Goal: Information Seeking & Learning: Learn about a topic

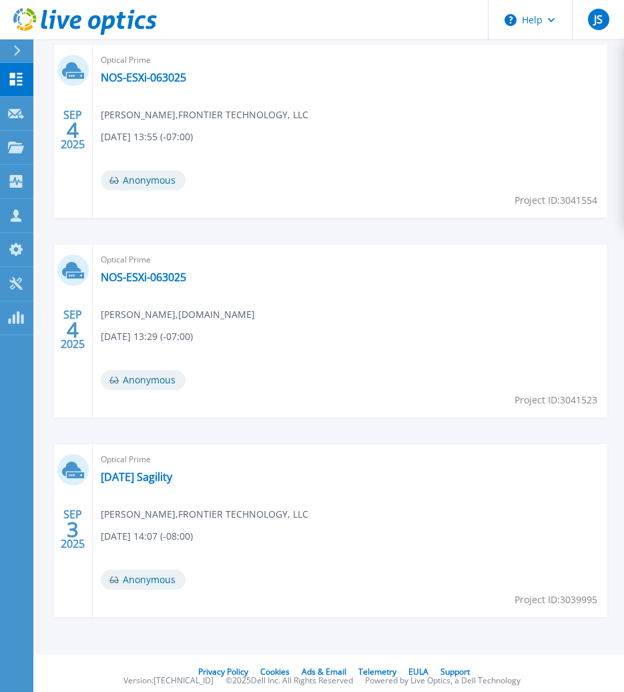
scroll to position [1075, 0]
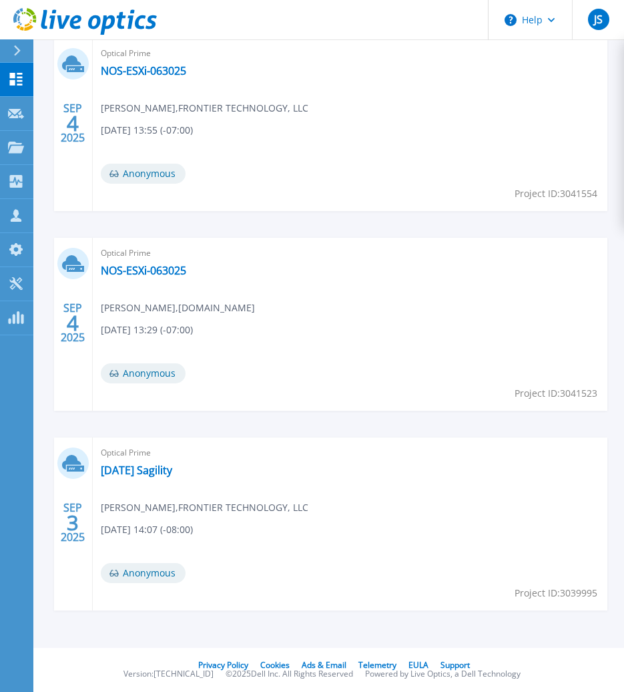
click at [131, 480] on div "Optical Prime [DATE] Sagility [PERSON_NAME] , FRONTIER TECHNOLOGY, LLC [DATE] 1…" at bounding box center [350, 523] width 515 height 173
drag, startPoint x: 132, startPoint y: 473, endPoint x: 131, endPoint y: 465, distance: 7.5
click at [132, 472] on link "8.13.25 Sagility" at bounding box center [136, 469] width 71 height 13
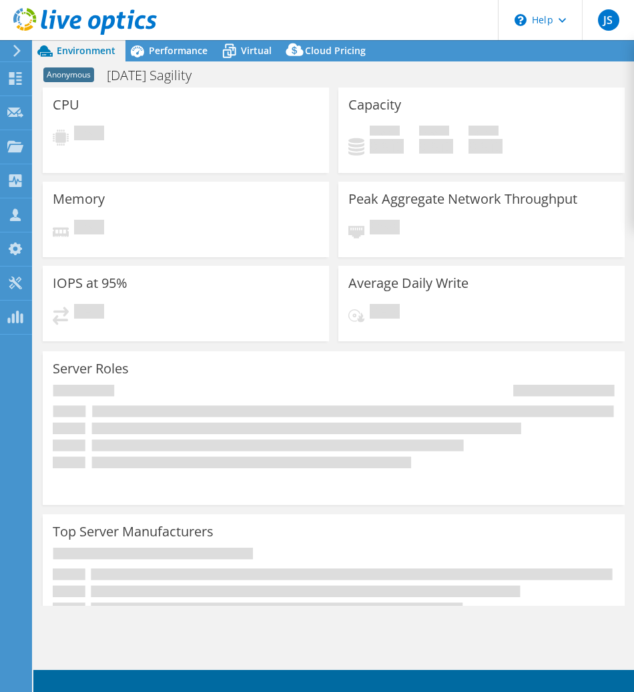
select select "USD"
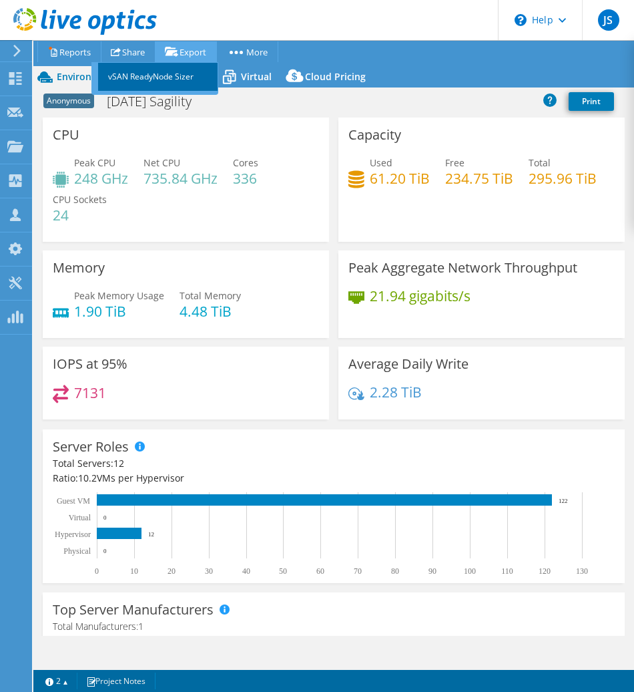
click at [177, 73] on link "vSAN ReadyNode Sizer" at bounding box center [158, 77] width 120 height 28
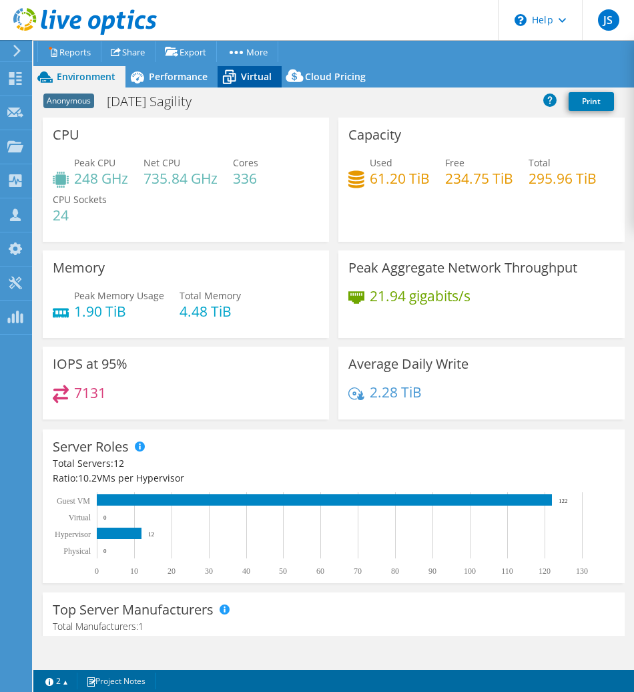
click at [252, 81] on span "Virtual" at bounding box center [256, 76] width 31 height 13
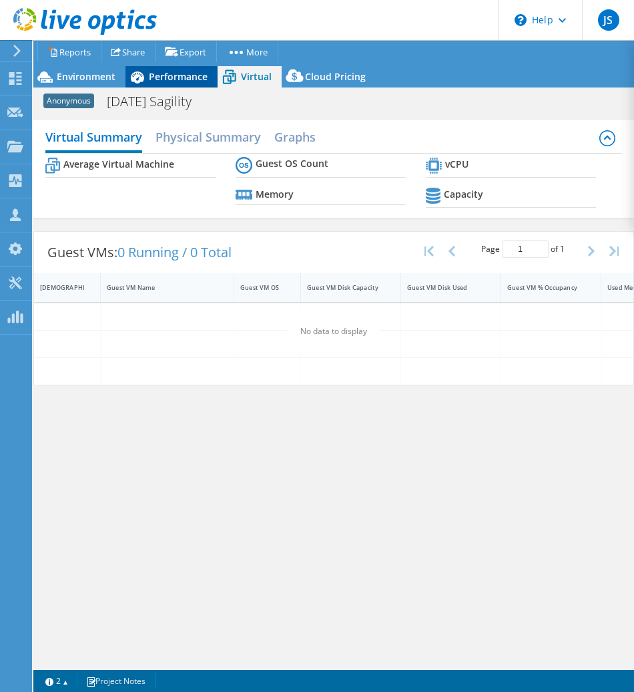
click at [170, 76] on span "Performance" at bounding box center [178, 76] width 59 height 13
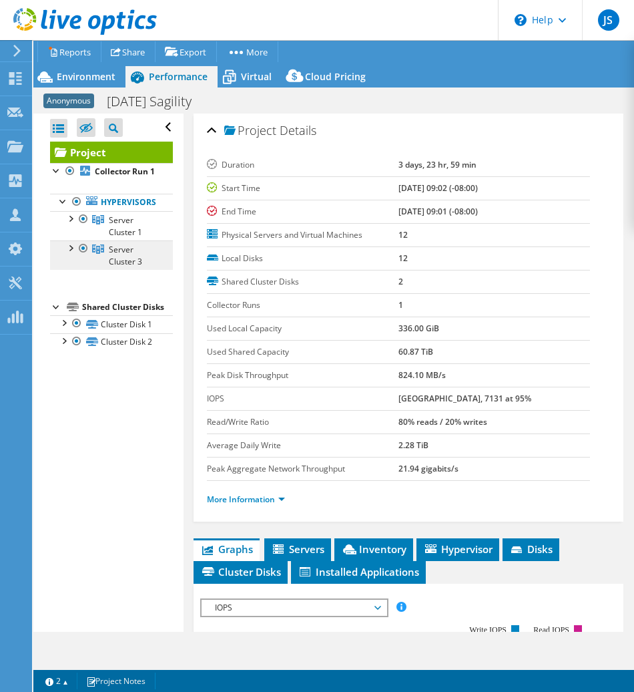
click at [68, 267] on link "Server Cluster 3" at bounding box center [111, 254] width 123 height 29
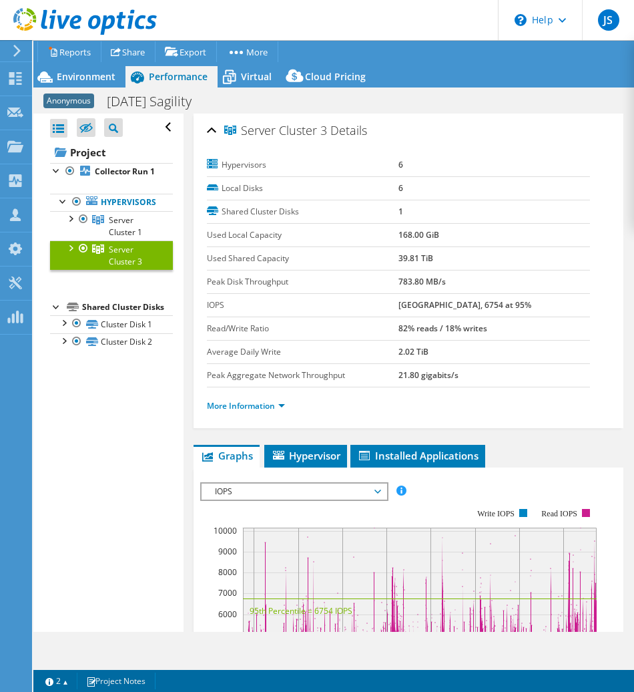
drag, startPoint x: 68, startPoint y: 266, endPoint x: 71, endPoint y: 258, distance: 9.3
click at [71, 254] on div at bounding box center [69, 246] width 13 height 13
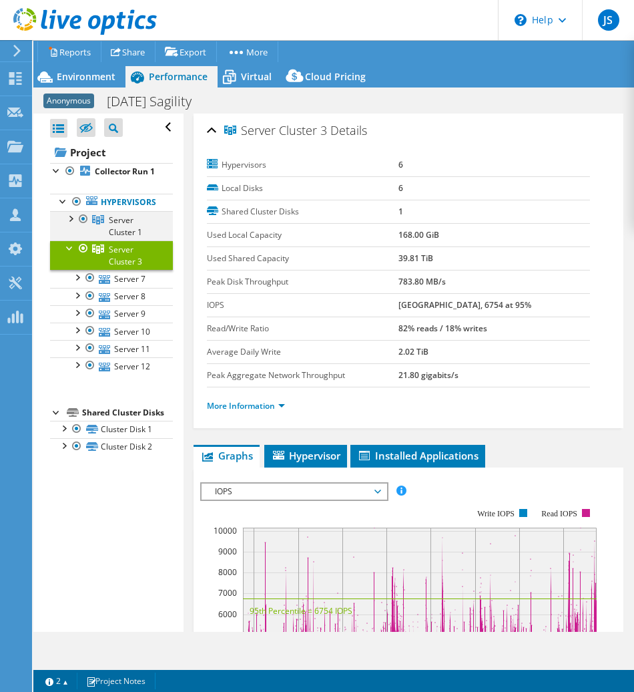
click at [76, 223] on div at bounding box center [69, 217] width 13 height 13
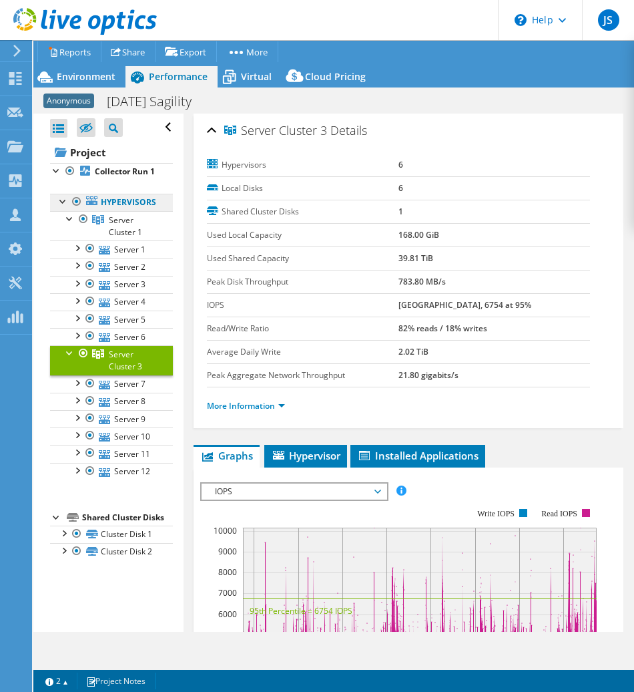
click at [134, 210] on link "Hypervisors" at bounding box center [111, 202] width 123 height 17
click at [114, 232] on span "Server Cluster 1" at bounding box center [125, 225] width 33 height 23
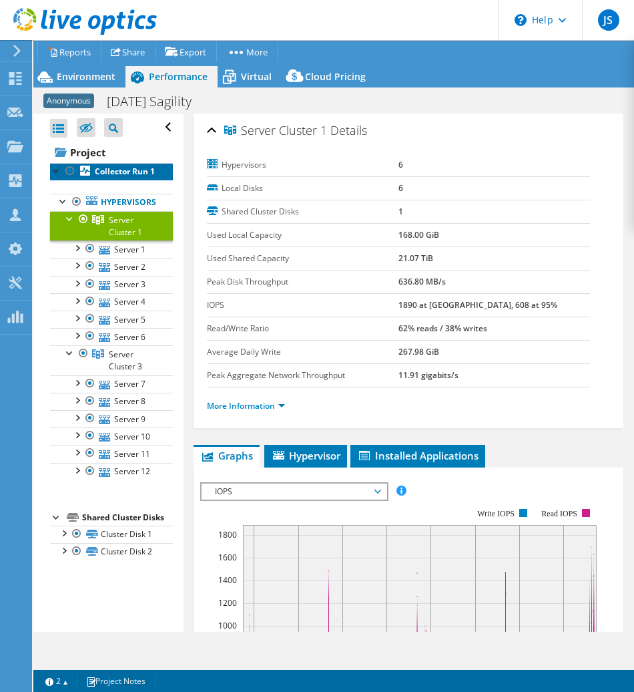
click at [105, 169] on b "Collector Run 1" at bounding box center [125, 171] width 60 height 11
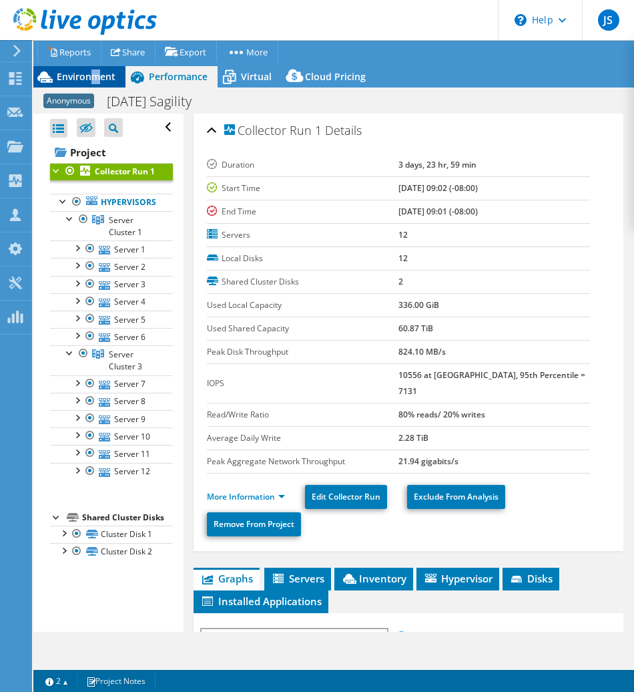
click at [95, 71] on span "Environment" at bounding box center [86, 76] width 59 height 13
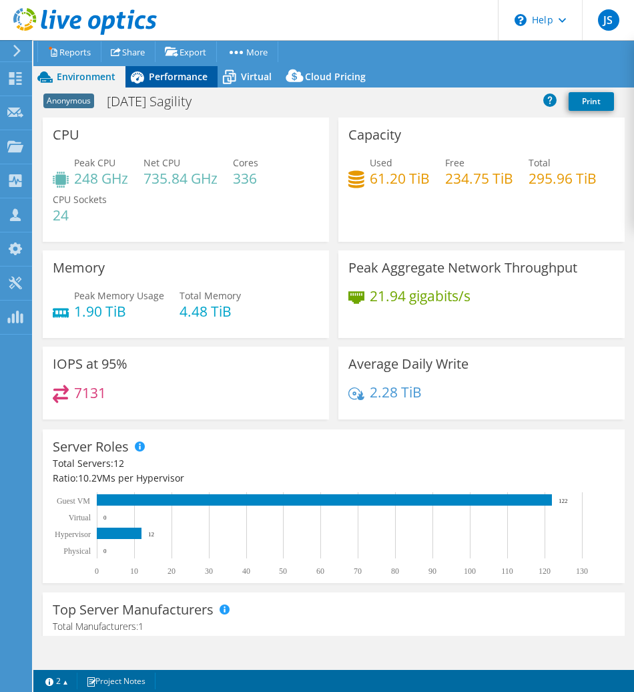
click at [156, 74] on span "Performance" at bounding box center [178, 76] width 59 height 13
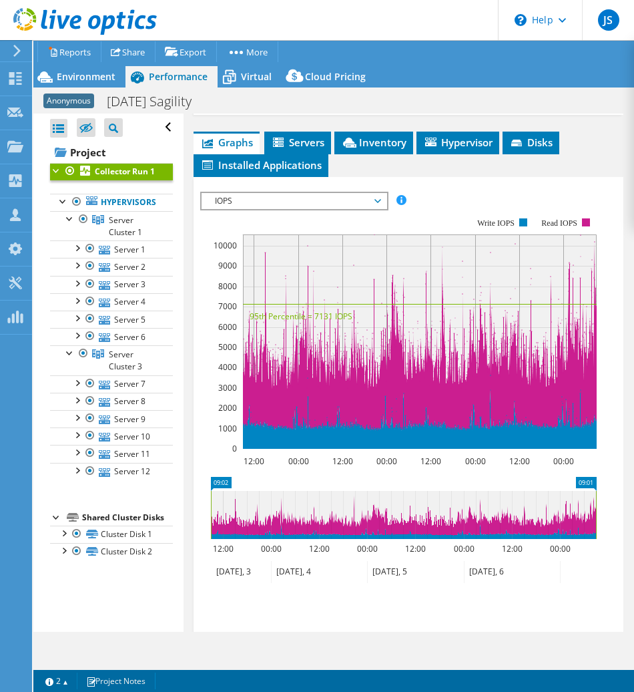
scroll to position [328, 0]
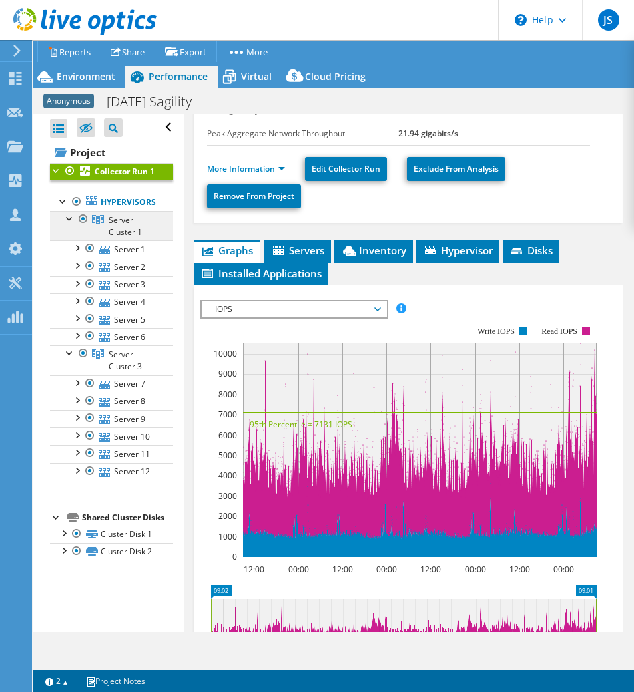
click at [123, 237] on span "Server Cluster 1" at bounding box center [125, 225] width 33 height 23
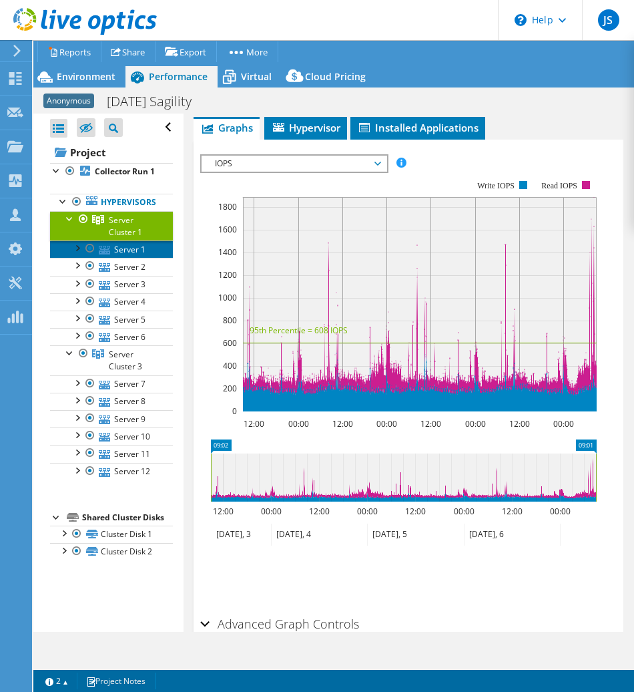
click at [125, 258] on link "Server 1" at bounding box center [111, 248] width 123 height 17
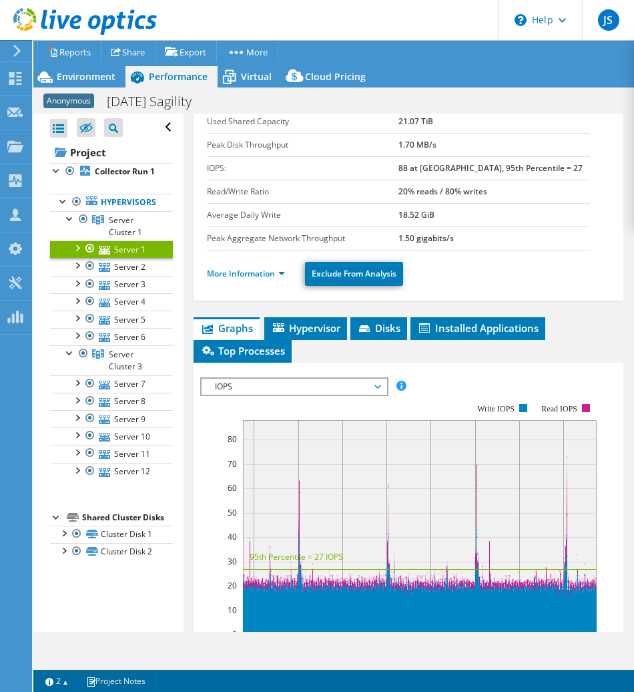
scroll to position [30, 0]
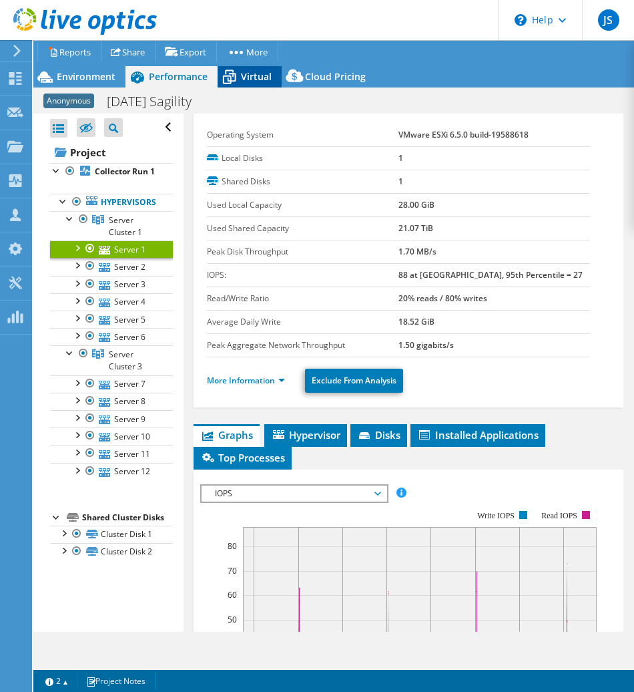
click at [249, 67] on div "Virtual" at bounding box center [250, 76] width 64 height 21
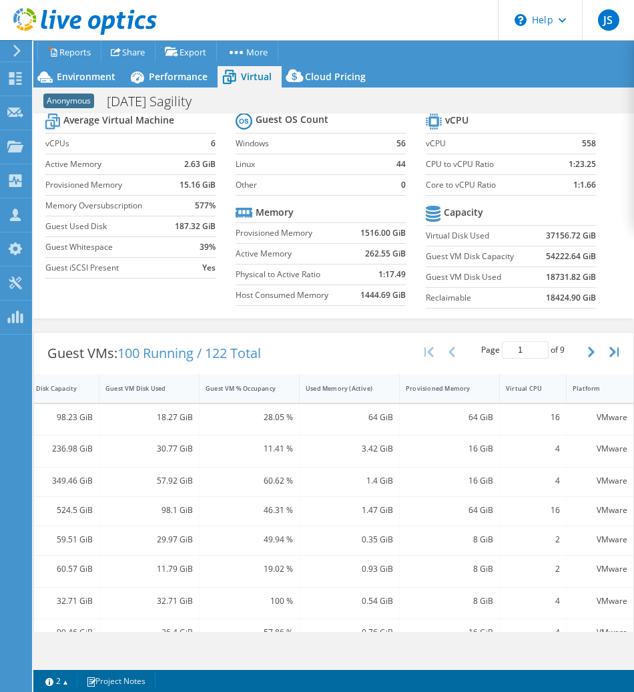
scroll to position [0, 0]
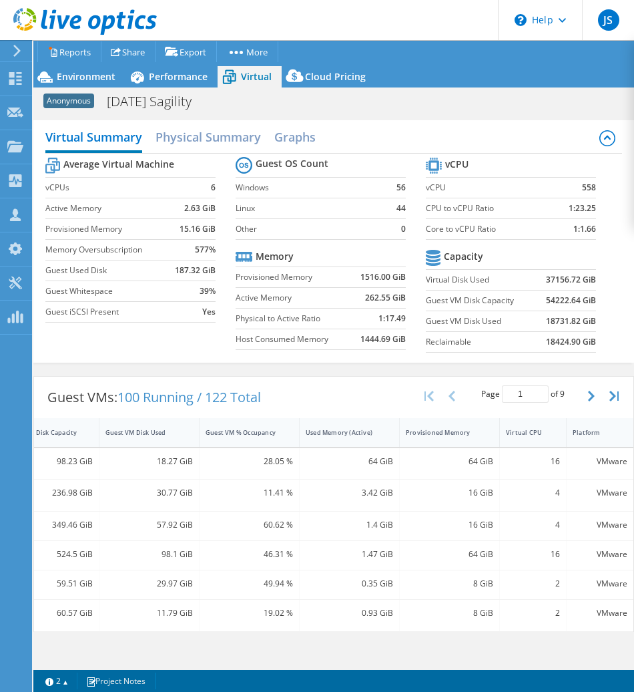
click at [18, 44] on div "JS Channel Partner Jordan Swetland jordan.swetland@microage.com FRONTIER TECHNO…" at bounding box center [317, 346] width 634 height 692
click at [154, 81] on span "Performance" at bounding box center [178, 76] width 59 height 13
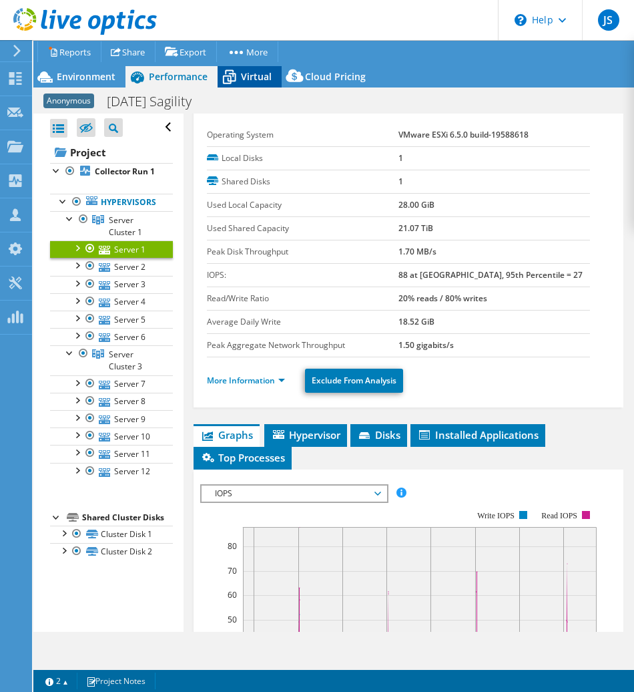
drag, startPoint x: 262, startPoint y: 68, endPoint x: 250, endPoint y: 86, distance: 21.3
click at [262, 69] on div "Virtual" at bounding box center [250, 76] width 64 height 21
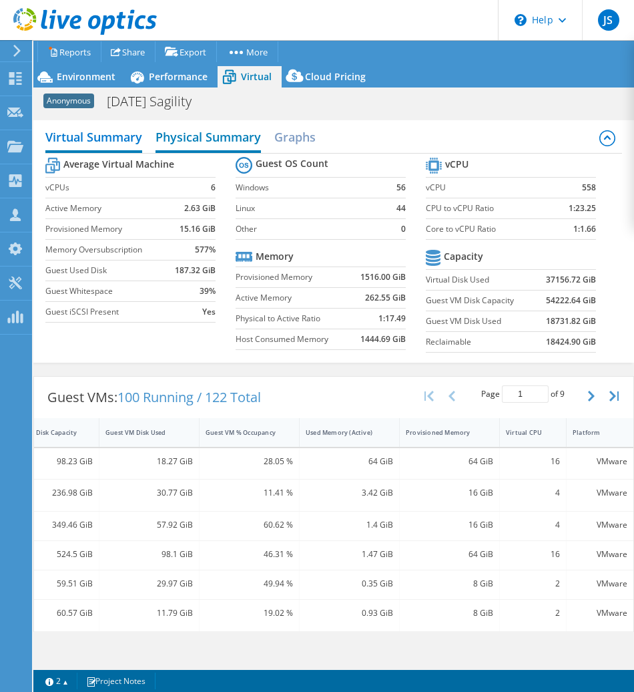
click at [200, 145] on h2 "Physical Summary" at bounding box center [208, 138] width 105 height 29
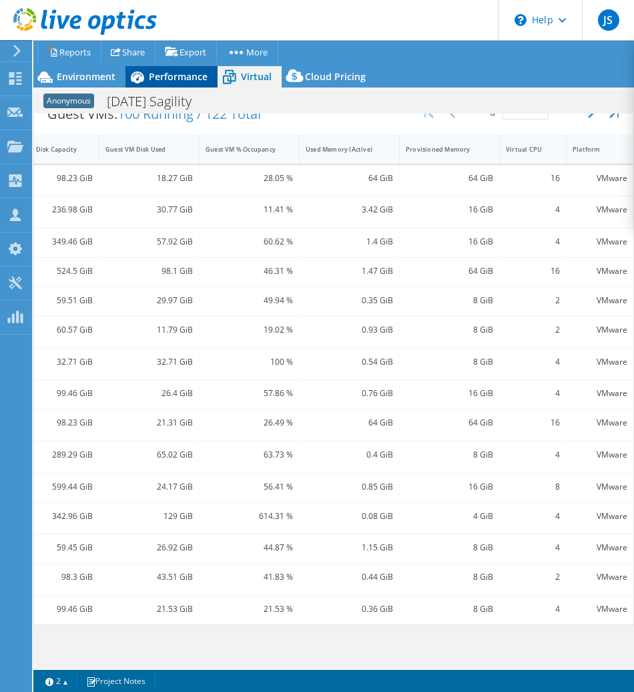
scroll to position [167, 0]
click at [89, 75] on span "Environment" at bounding box center [86, 76] width 59 height 13
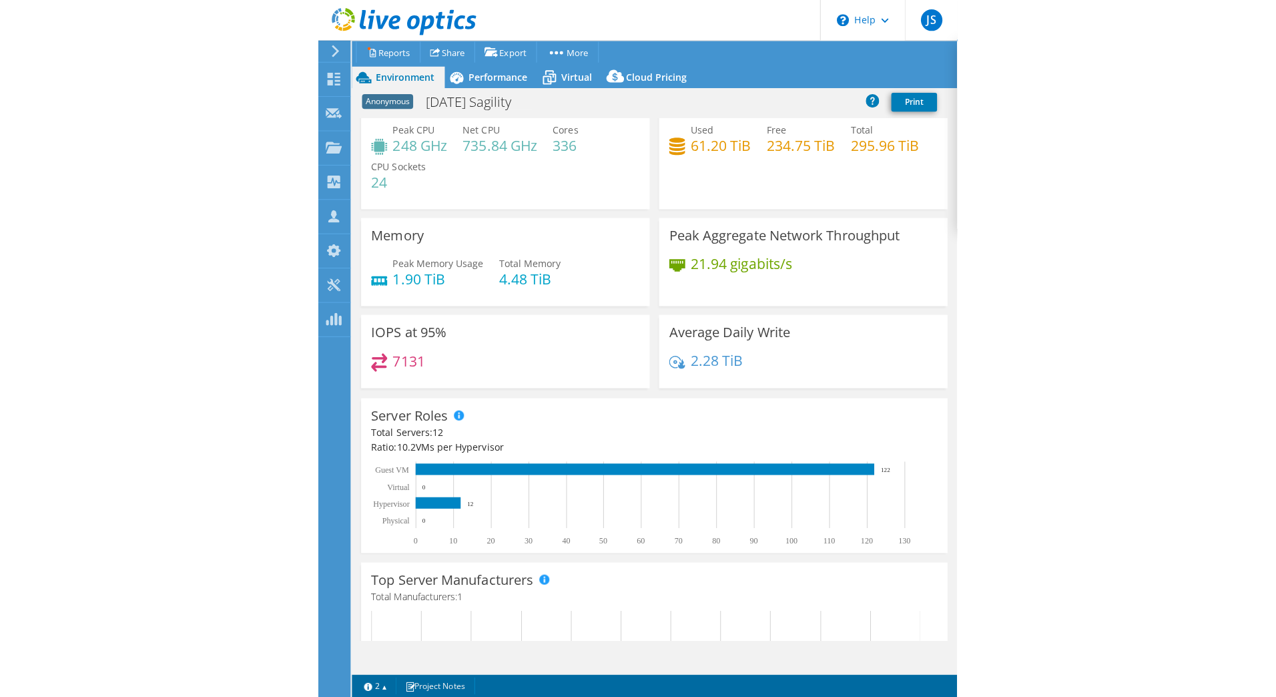
scroll to position [0, 0]
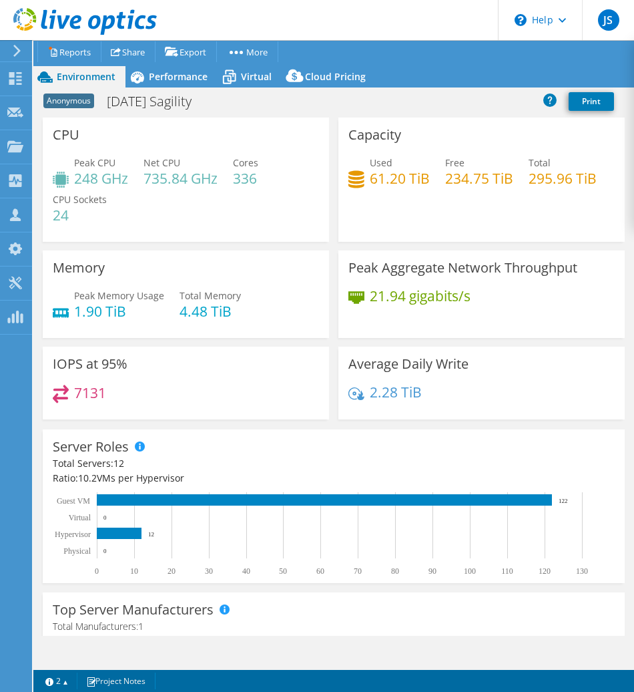
click at [20, 49] on icon at bounding box center [17, 51] width 10 height 12
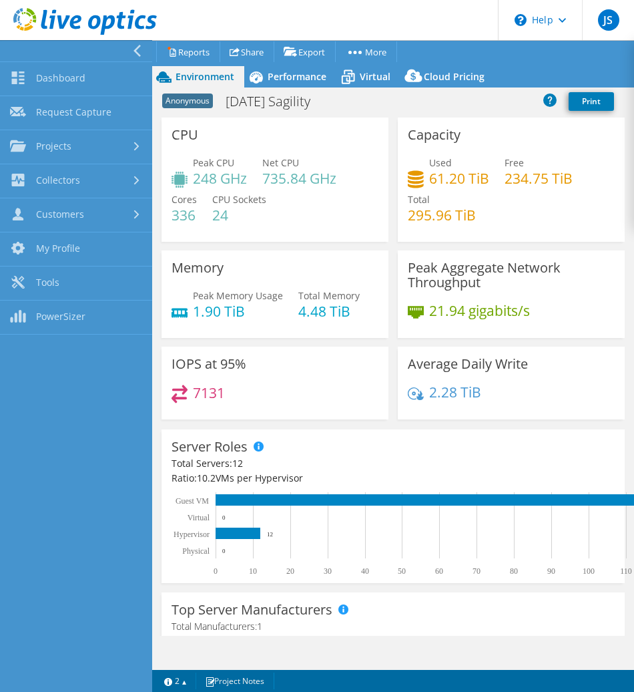
click at [134, 47] on icon at bounding box center [137, 51] width 10 height 12
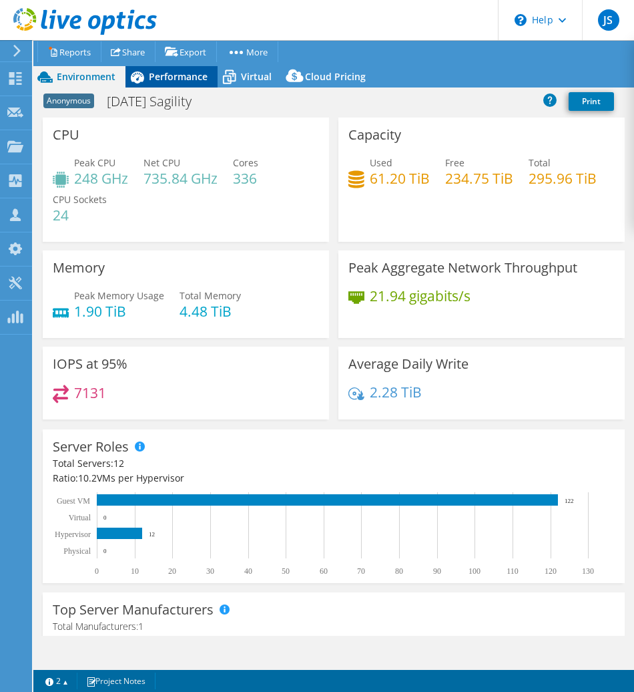
click at [151, 70] on span "Performance" at bounding box center [178, 76] width 59 height 13
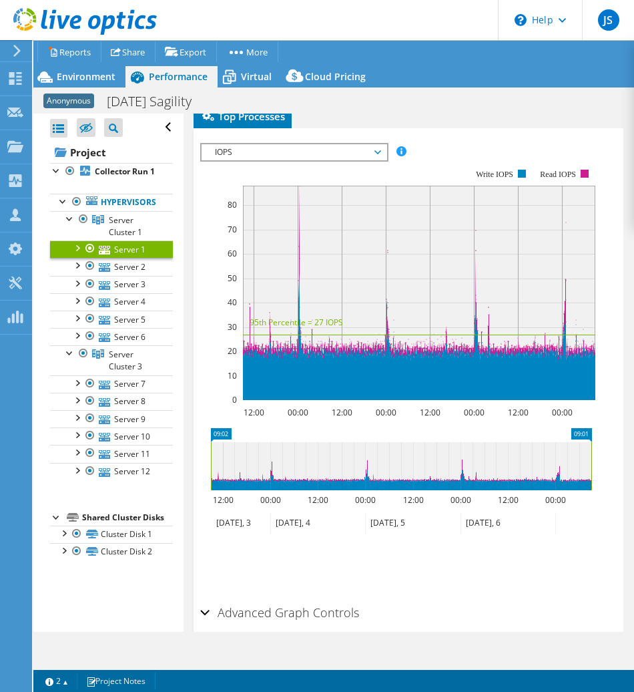
scroll to position [297, 0]
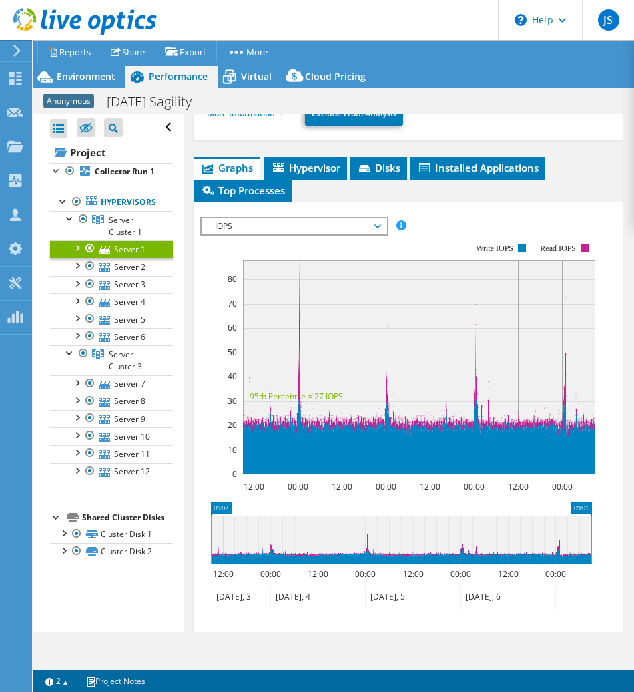
click at [329, 151] on div "Server 1 Details Operating System VMware ESXi 6.5.0 build-19588618 Local Disks …" at bounding box center [409, 290] width 450 height 949
click at [322, 172] on span "Hypervisor" at bounding box center [305, 167] width 69 height 13
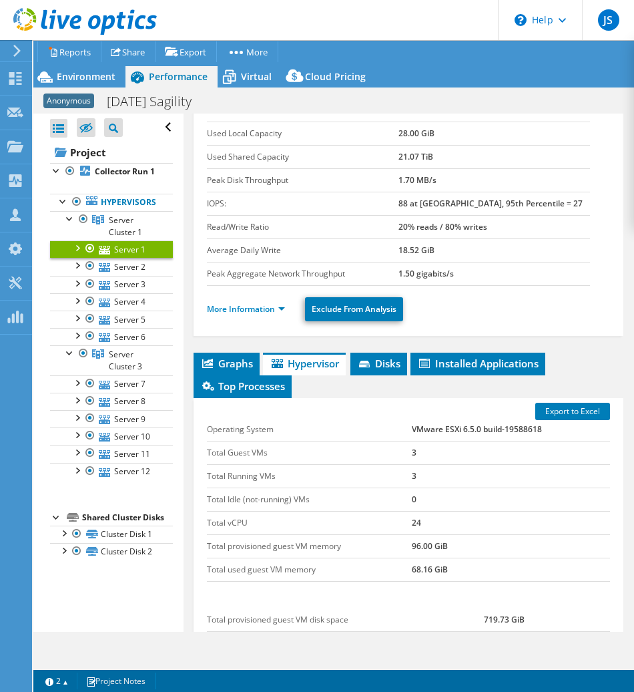
scroll to position [95, 0]
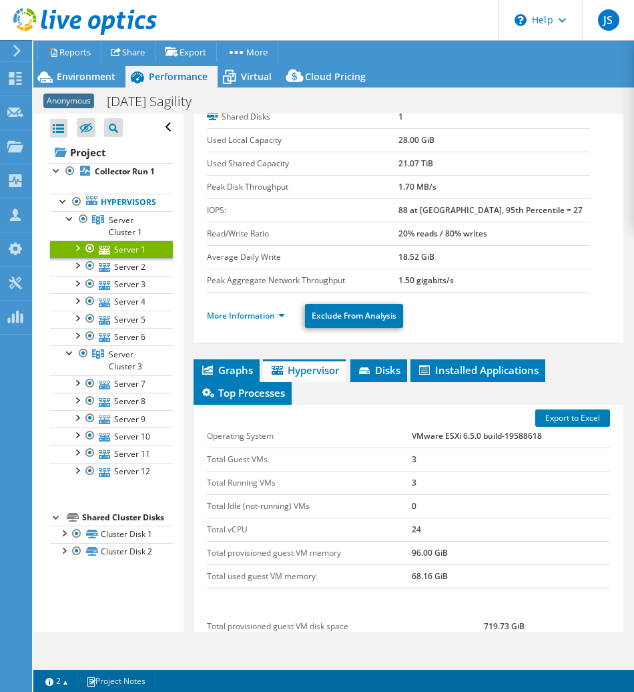
drag, startPoint x: 292, startPoint y: 385, endPoint x: 318, endPoint y: 388, distance: 25.5
click at [292, 387] on li "Top Processes" at bounding box center [243, 393] width 98 height 23
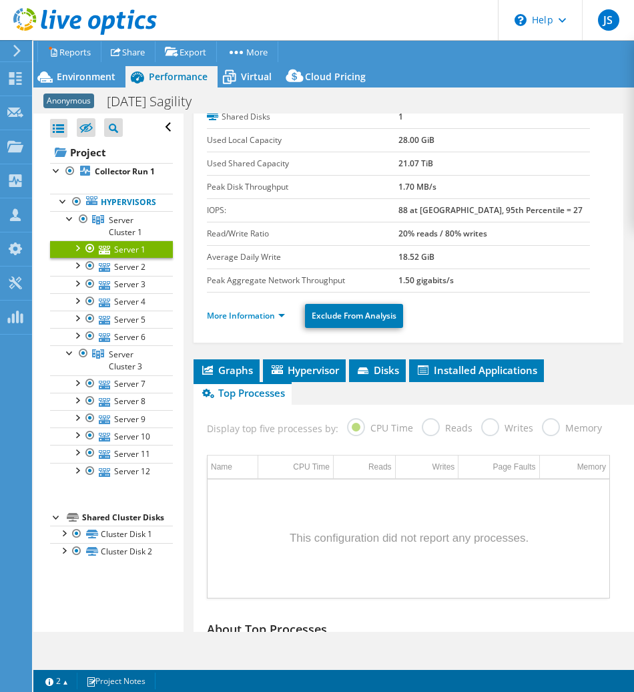
click at [229, 401] on li "Top Processes" at bounding box center [243, 393] width 98 height 23
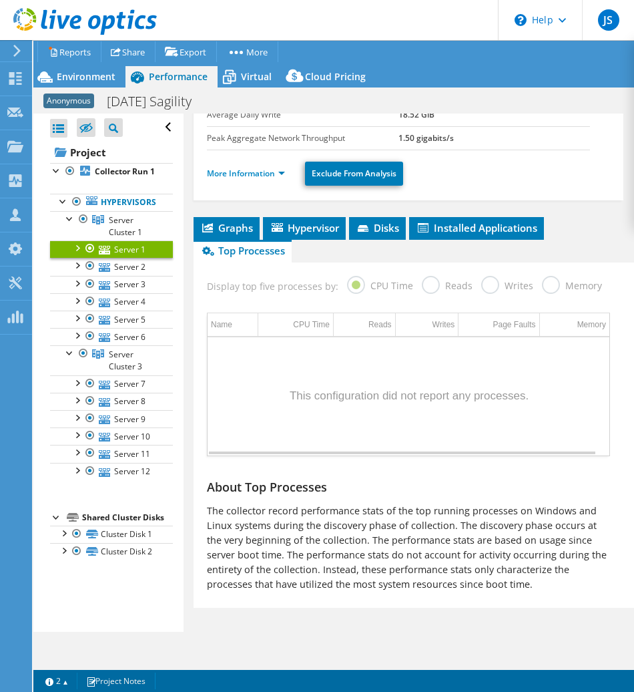
scroll to position [270, 0]
click at [385, 276] on label "CPU Time" at bounding box center [380, 284] width 66 height 17
click at [414, 262] on div "Display top five processes by: CPU Time Reads Writes Memory" at bounding box center [408, 283] width 417 height 43
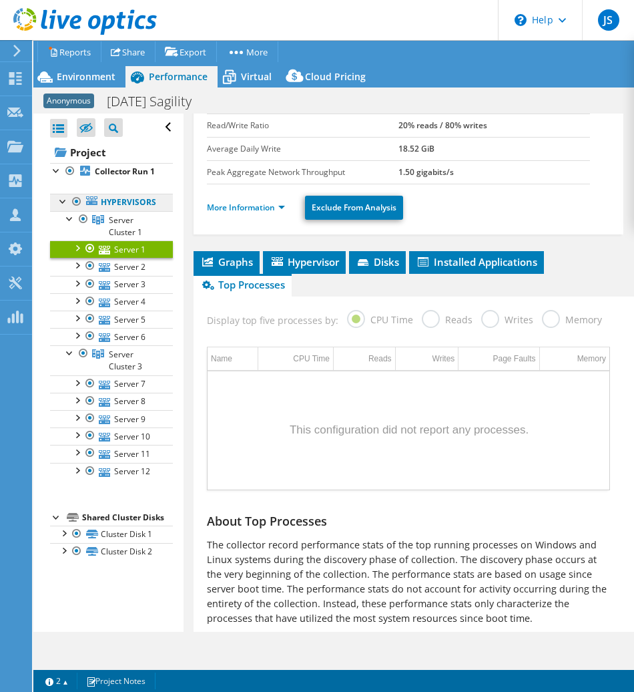
click at [115, 194] on link "Hypervisors" at bounding box center [111, 202] width 123 height 17
click at [79, 194] on div at bounding box center [76, 202] width 13 height 16
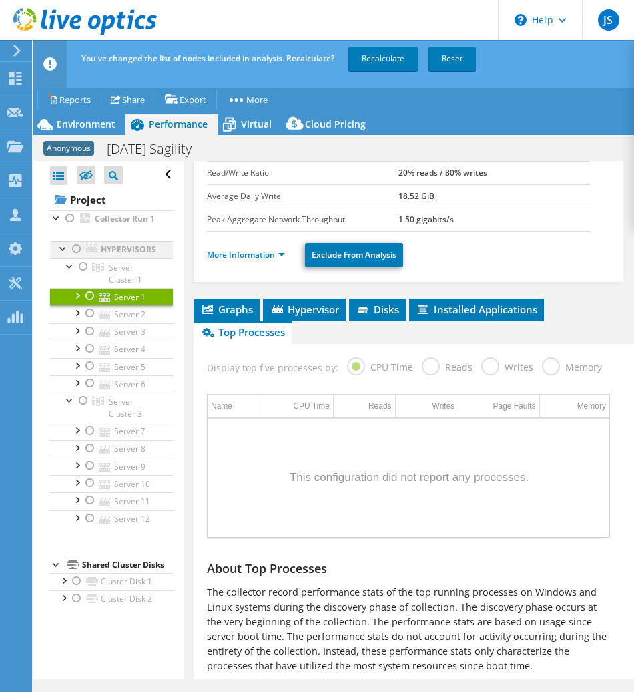
click at [78, 241] on div at bounding box center [76, 249] width 13 height 16
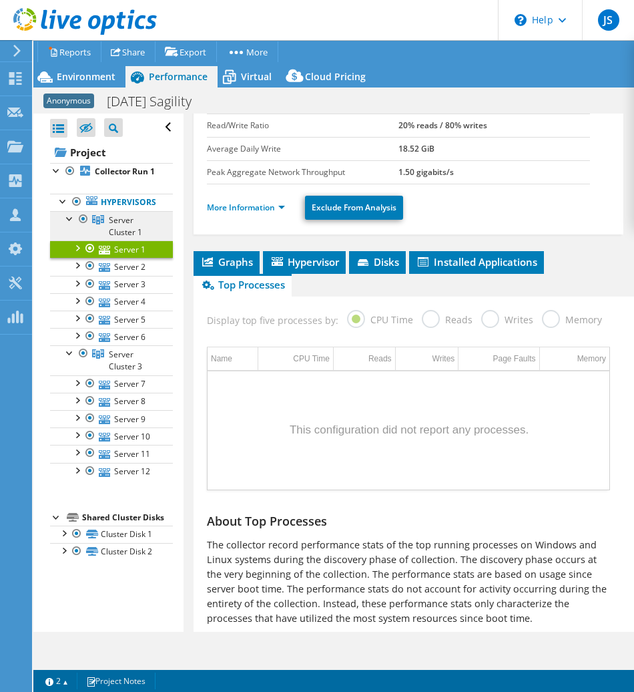
click at [132, 214] on span "Server Cluster 1" at bounding box center [125, 225] width 33 height 23
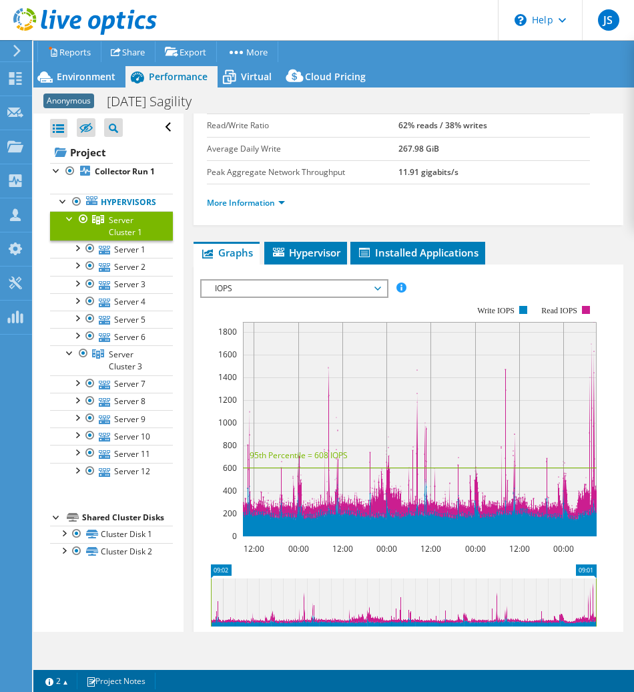
click at [376, 259] on li "Installed Applications" at bounding box center [417, 253] width 135 height 23
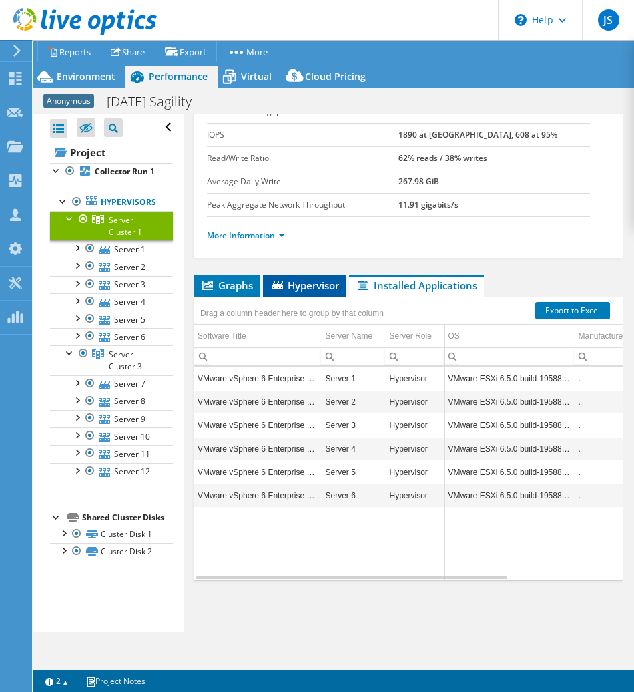
click at [294, 290] on li "Hypervisor" at bounding box center [304, 285] width 83 height 23
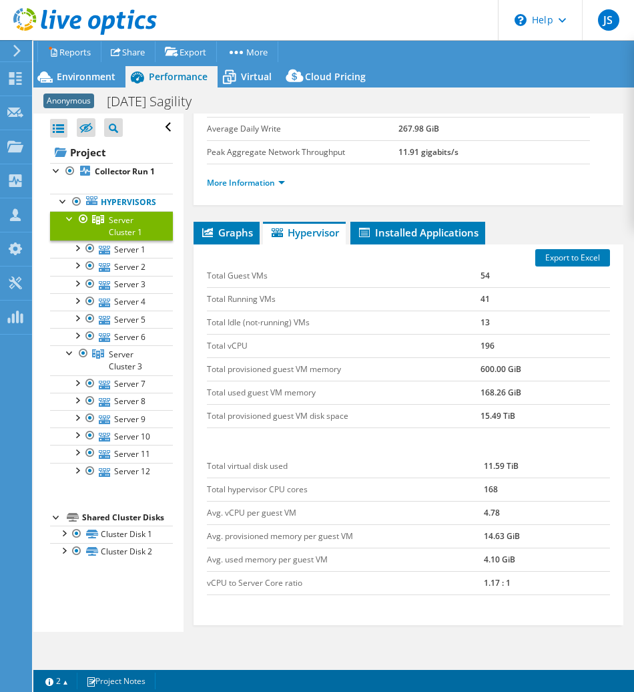
scroll to position [240, 0]
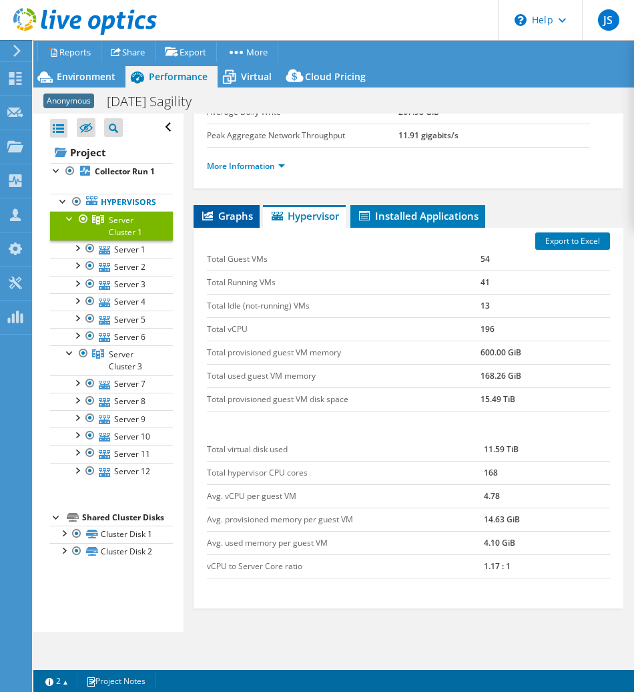
click at [204, 216] on icon at bounding box center [207, 215] width 11 height 9
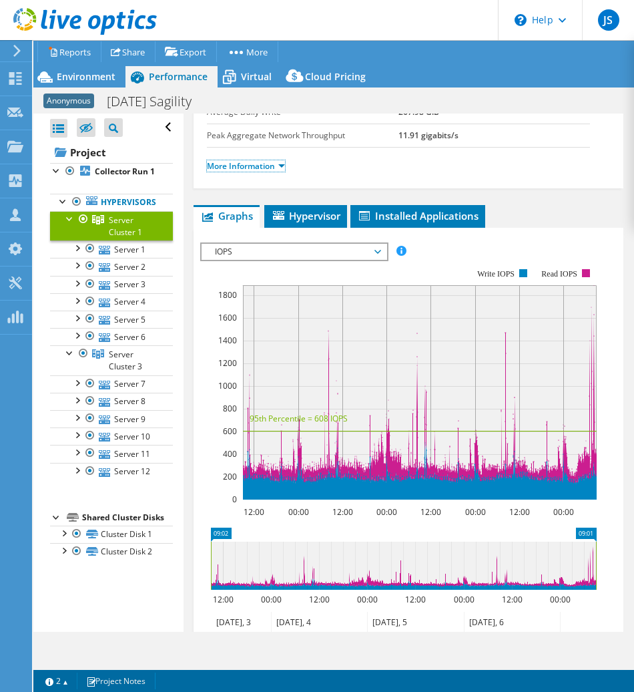
click at [240, 160] on li "More Information" at bounding box center [250, 166] width 86 height 15
click at [267, 143] on td "Peak Aggregate Network Throughput" at bounding box center [303, 135] width 192 height 23
click at [267, 164] on link "More Information" at bounding box center [246, 165] width 78 height 11
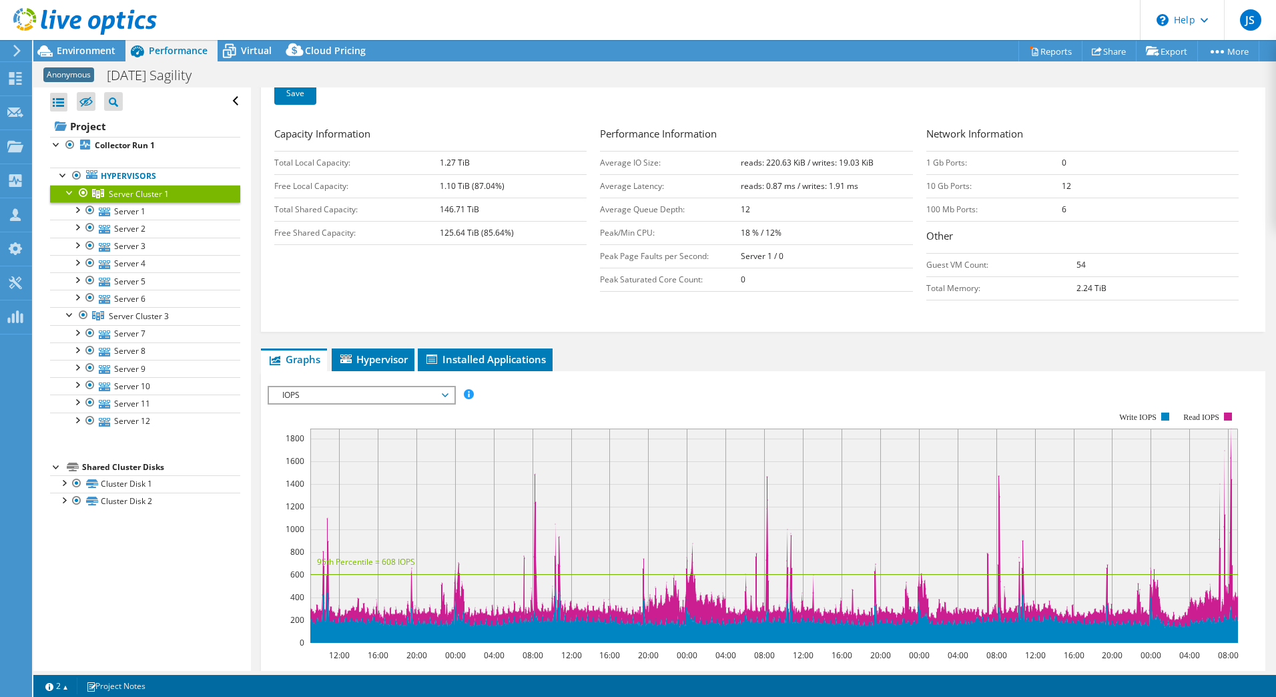
scroll to position [228, 0]
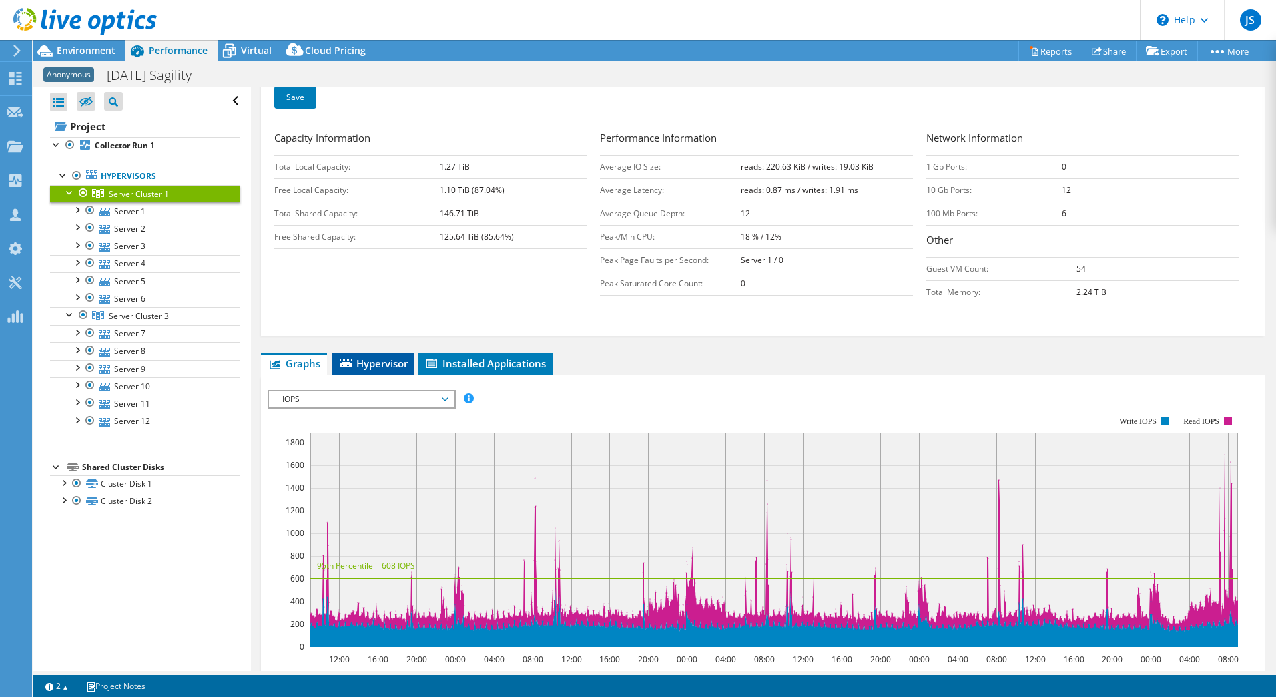
click at [374, 365] on span "Hypervisor" at bounding box center [372, 363] width 69 height 13
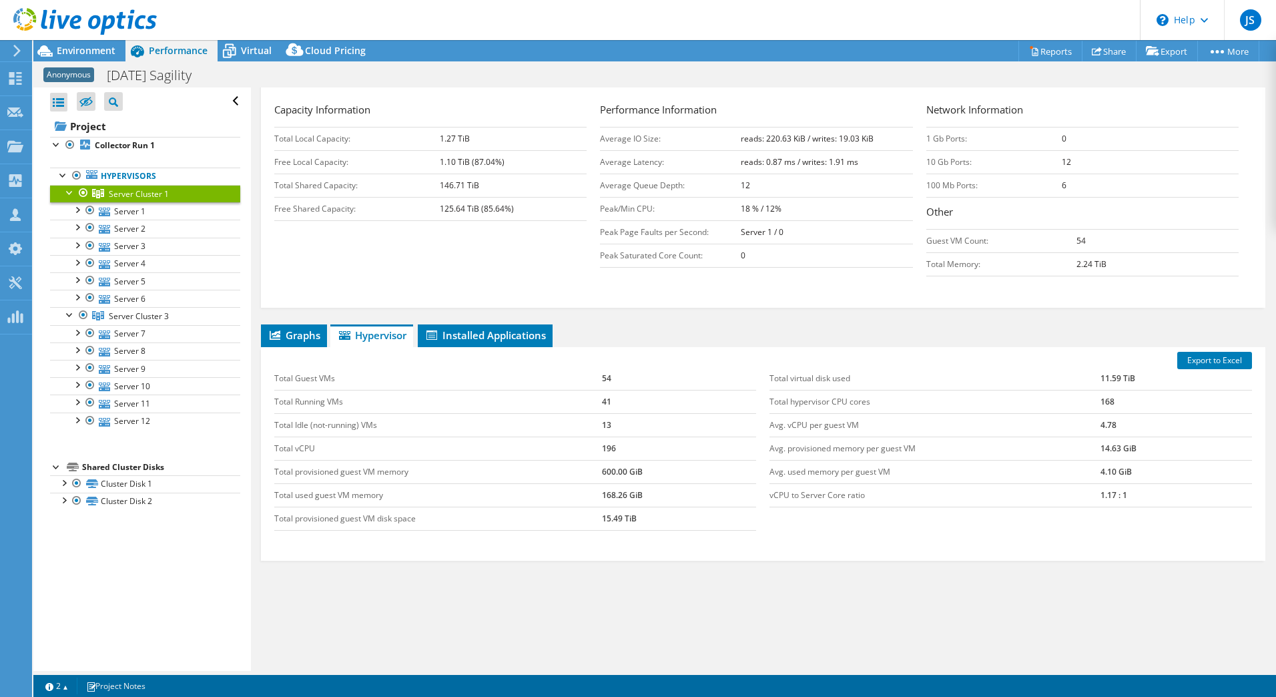
scroll to position [267, 0]
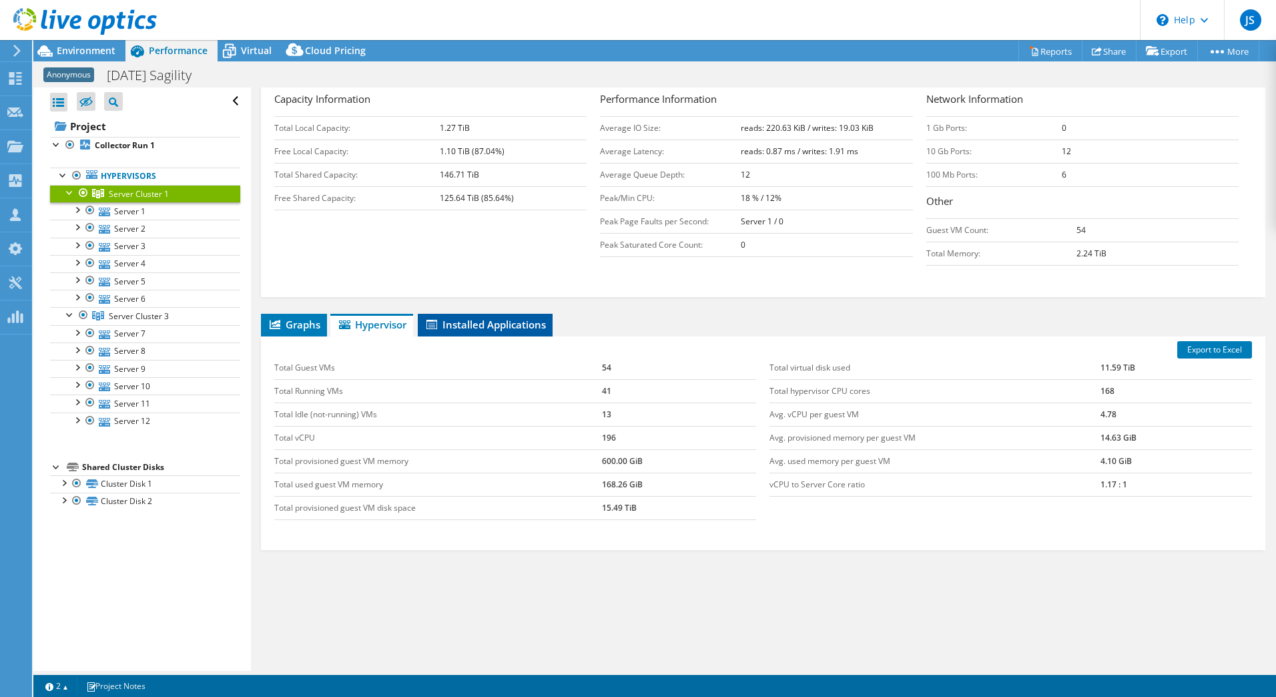
click at [455, 316] on li "Installed Applications" at bounding box center [485, 325] width 135 height 23
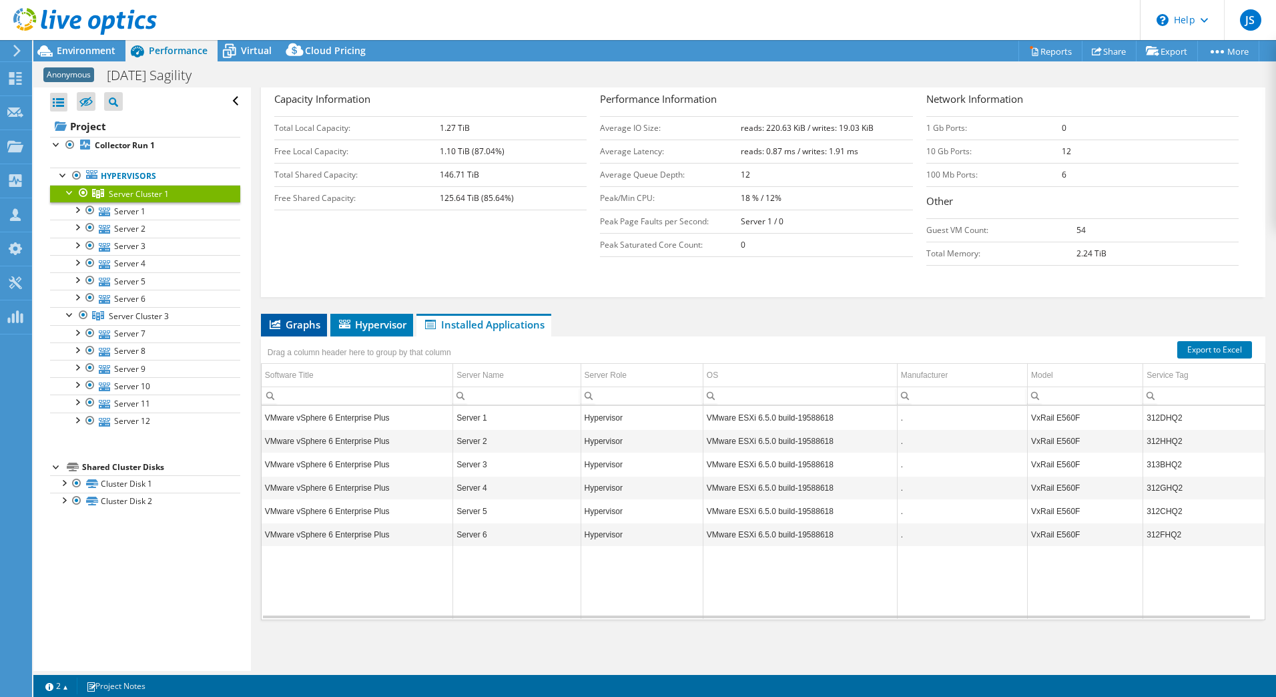
click at [307, 328] on span "Graphs" at bounding box center [294, 324] width 53 height 13
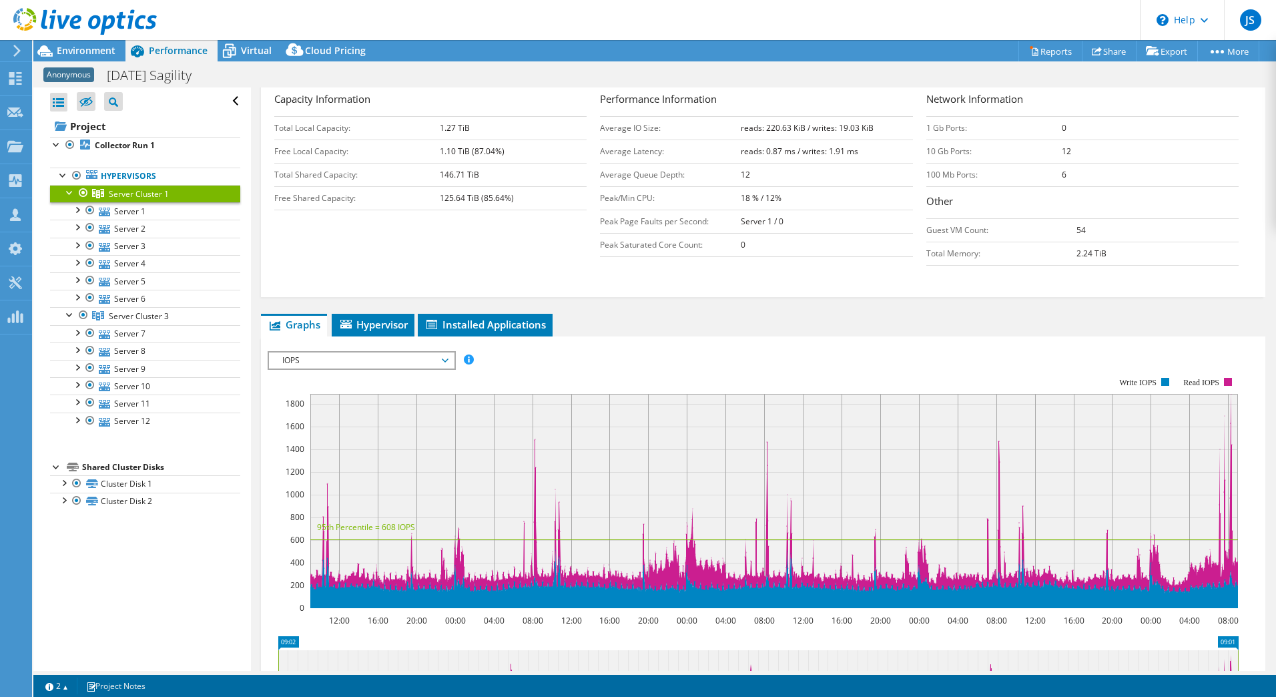
click at [377, 354] on span "IOPS" at bounding box center [362, 360] width 172 height 16
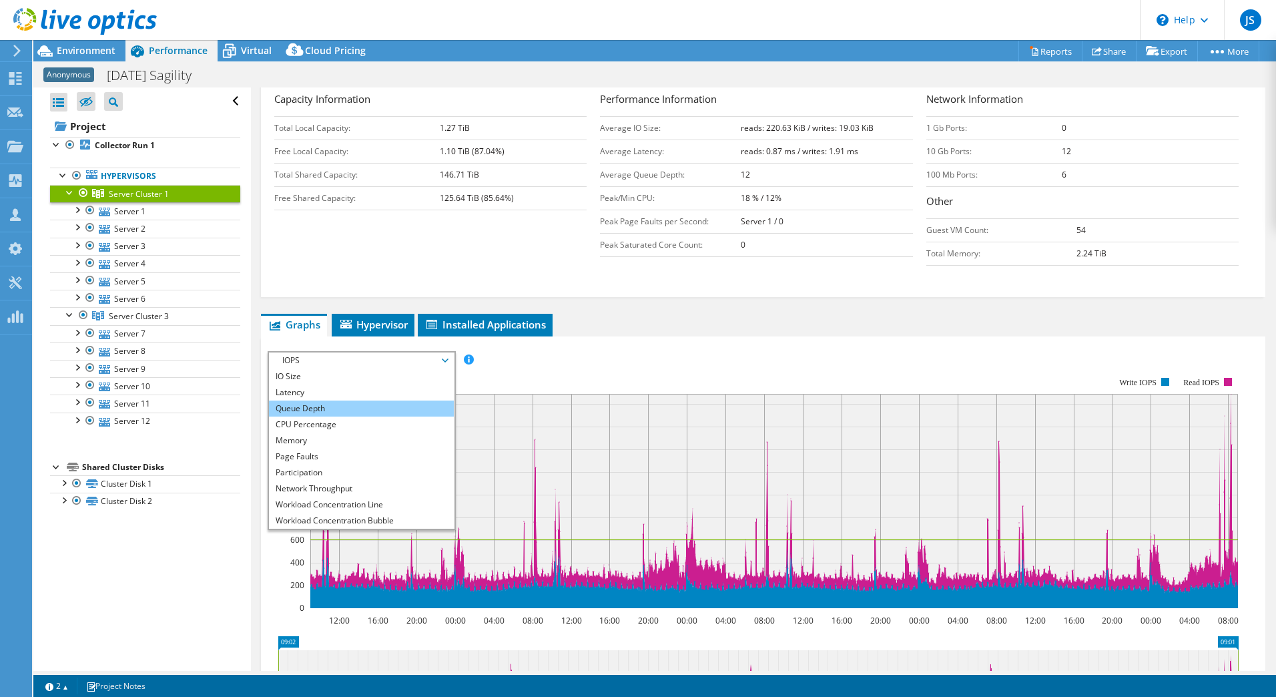
scroll to position [48, 0]
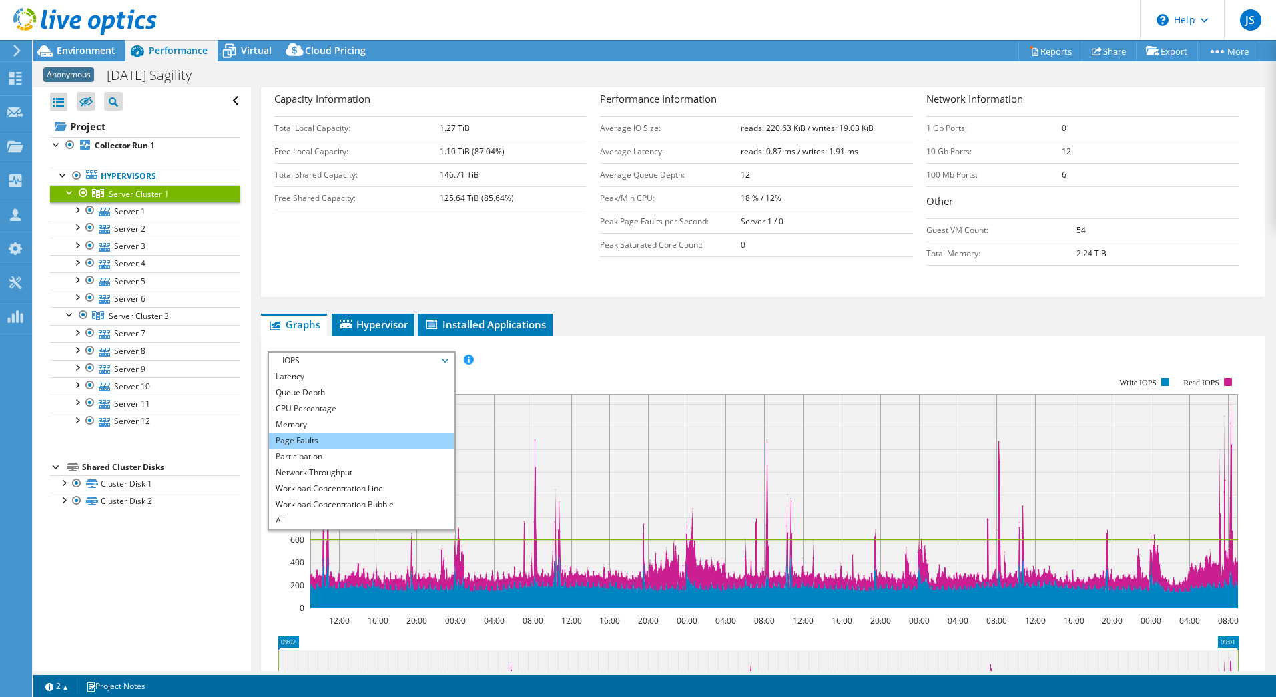
click at [353, 443] on li "Page Faults" at bounding box center [361, 441] width 185 height 16
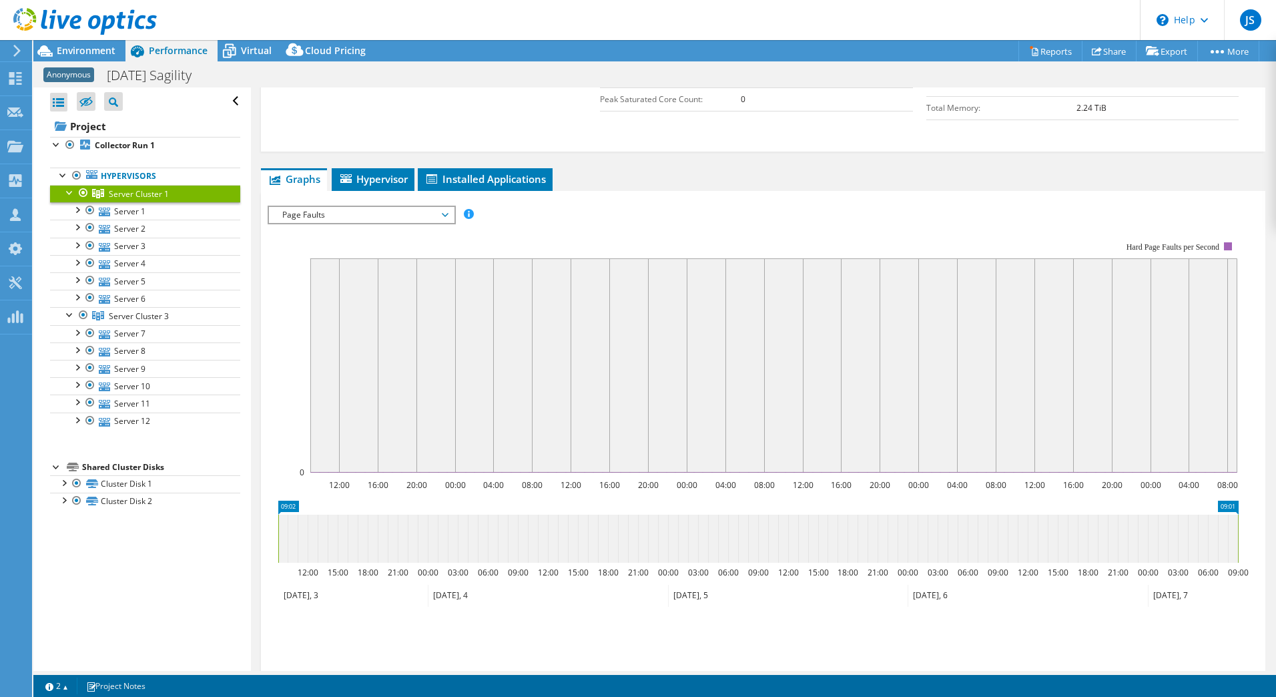
scroll to position [295, 0]
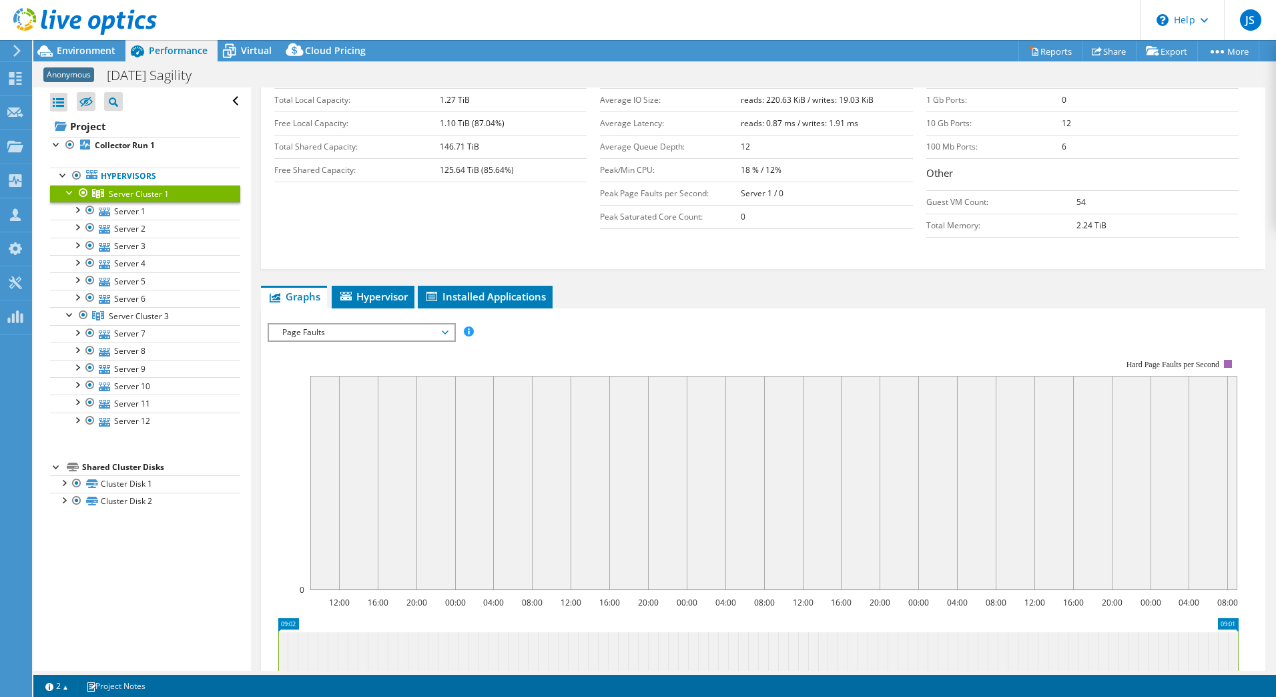
click at [363, 333] on span "Page Faults" at bounding box center [362, 332] width 172 height 16
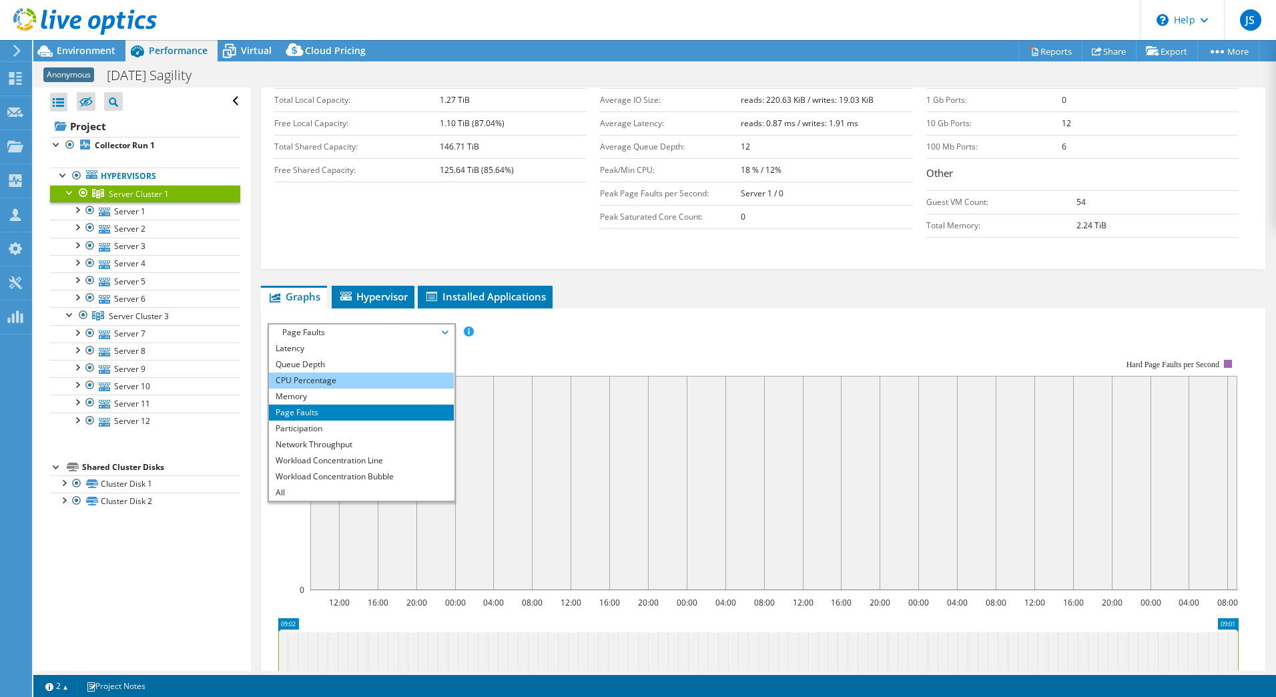
scroll to position [0, 0]
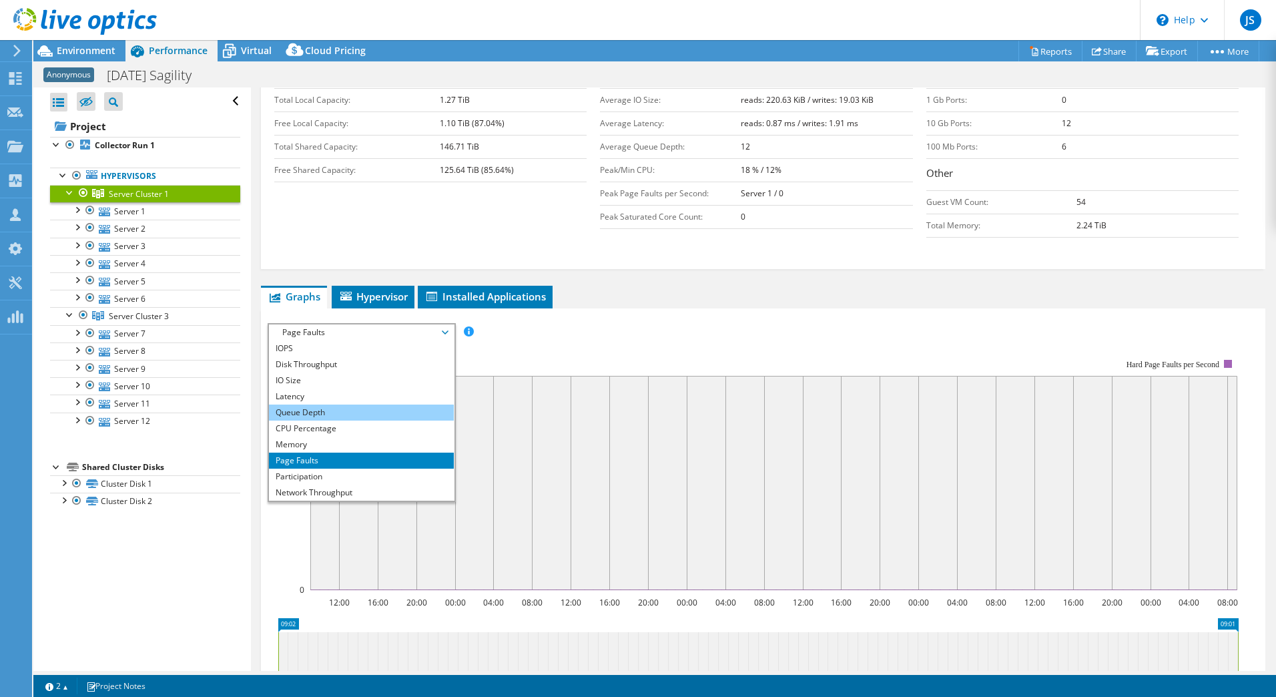
click at [325, 416] on li "Queue Depth" at bounding box center [361, 413] width 185 height 16
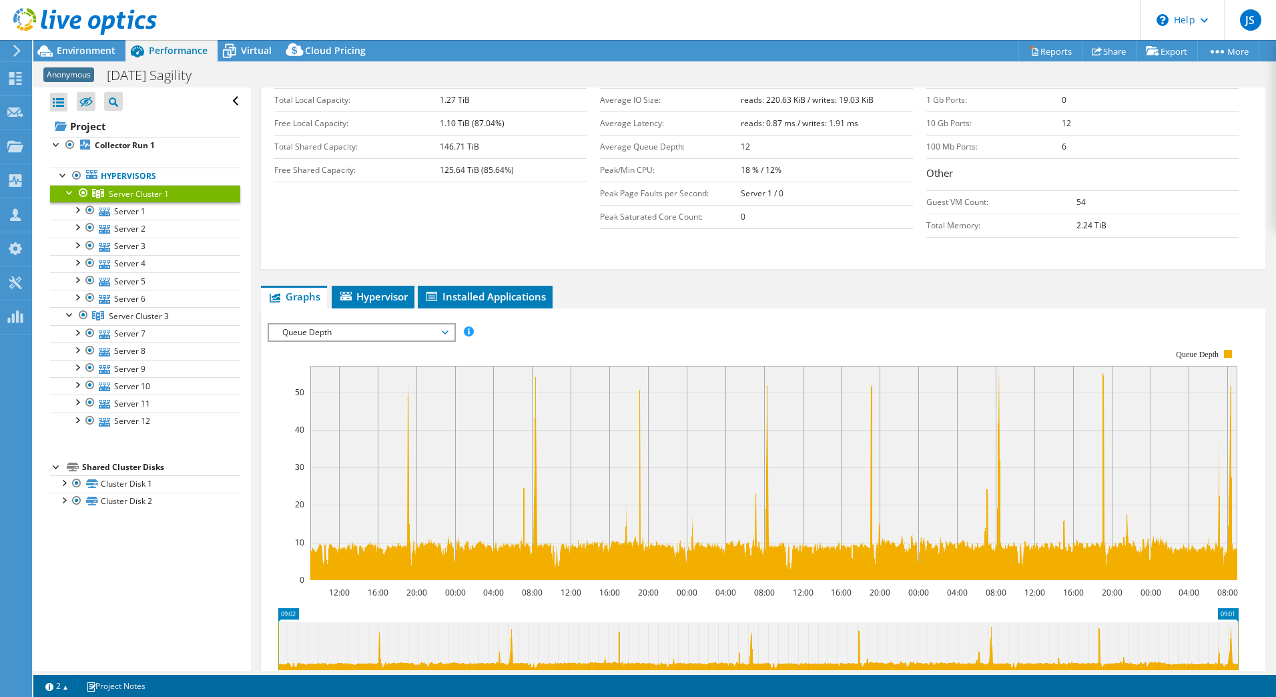
scroll to position [495, 0]
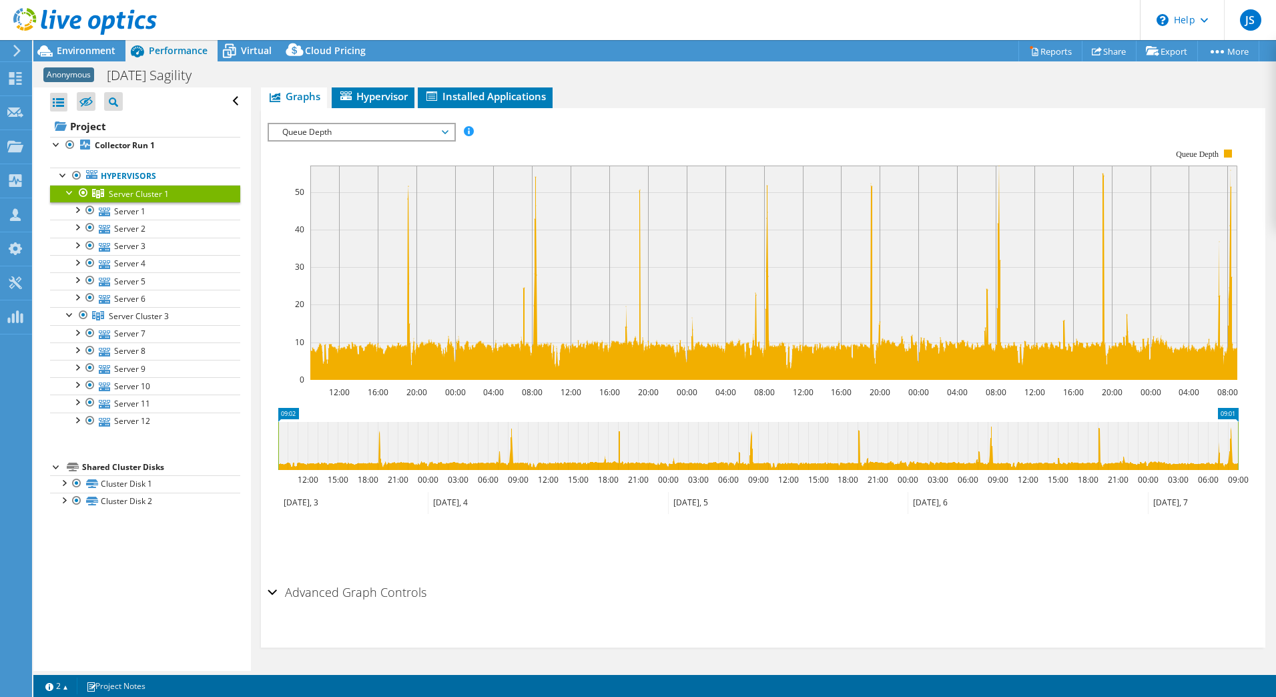
drag, startPoint x: 379, startPoint y: 372, endPoint x: 439, endPoint y: 375, distance: 60.2
click at [440, 377] on icon at bounding box center [773, 273] width 927 height 214
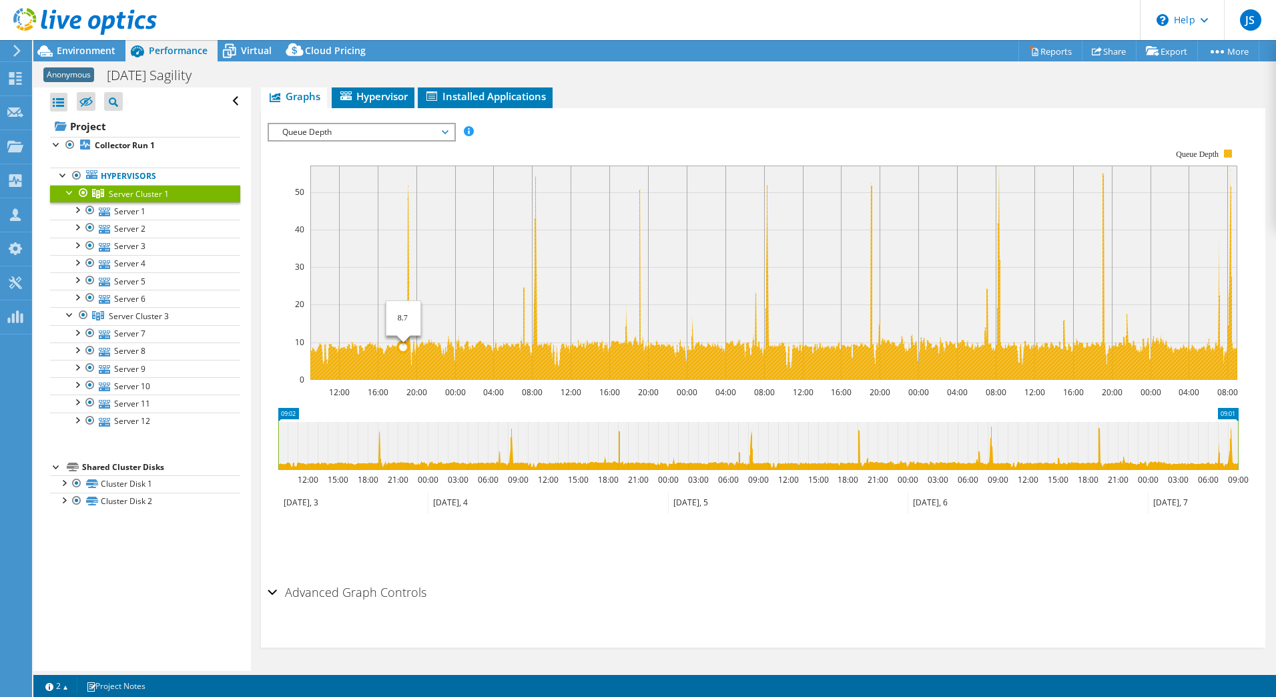
click at [403, 362] on icon at bounding box center [773, 273] width 927 height 214
click at [409, 357] on icon at bounding box center [773, 273] width 927 height 214
click at [409, 358] on icon at bounding box center [773, 273] width 927 height 214
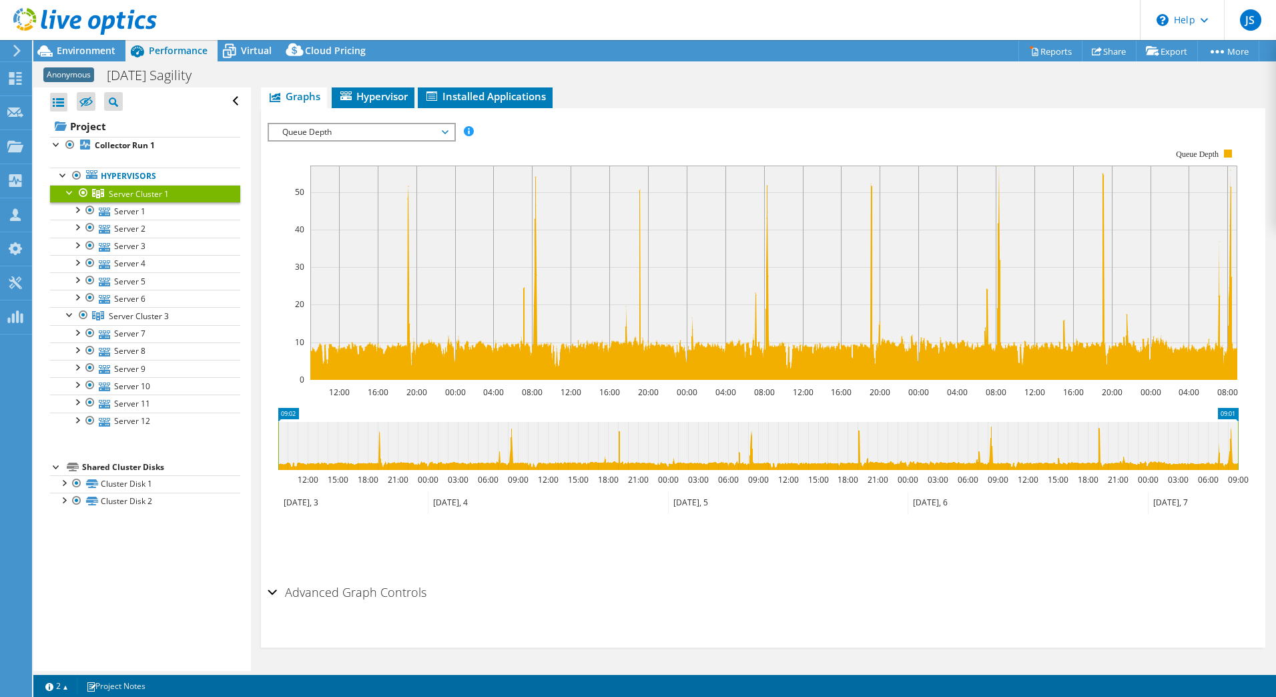
click at [319, 140] on div "Queue Depth IOPS Disk Throughput IO Size Latency Queue Depth CPU Percentage Mem…" at bounding box center [362, 132] width 188 height 19
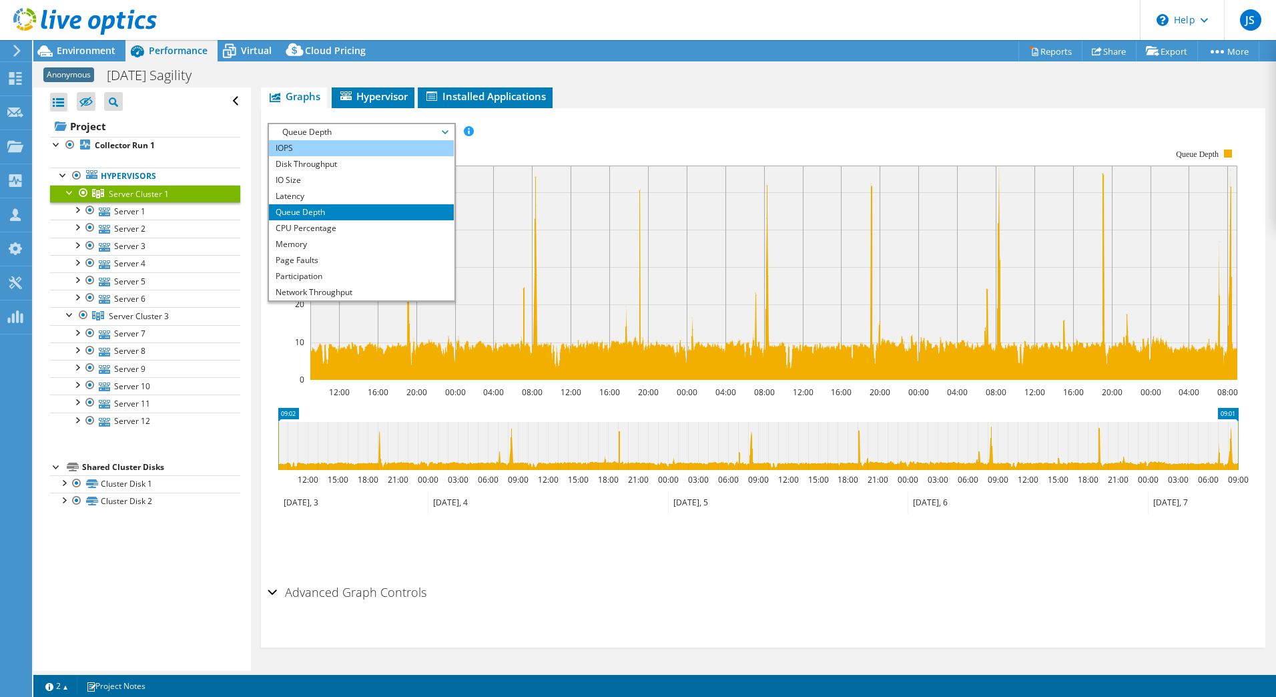
click at [361, 152] on li "IOPS" at bounding box center [361, 148] width 185 height 16
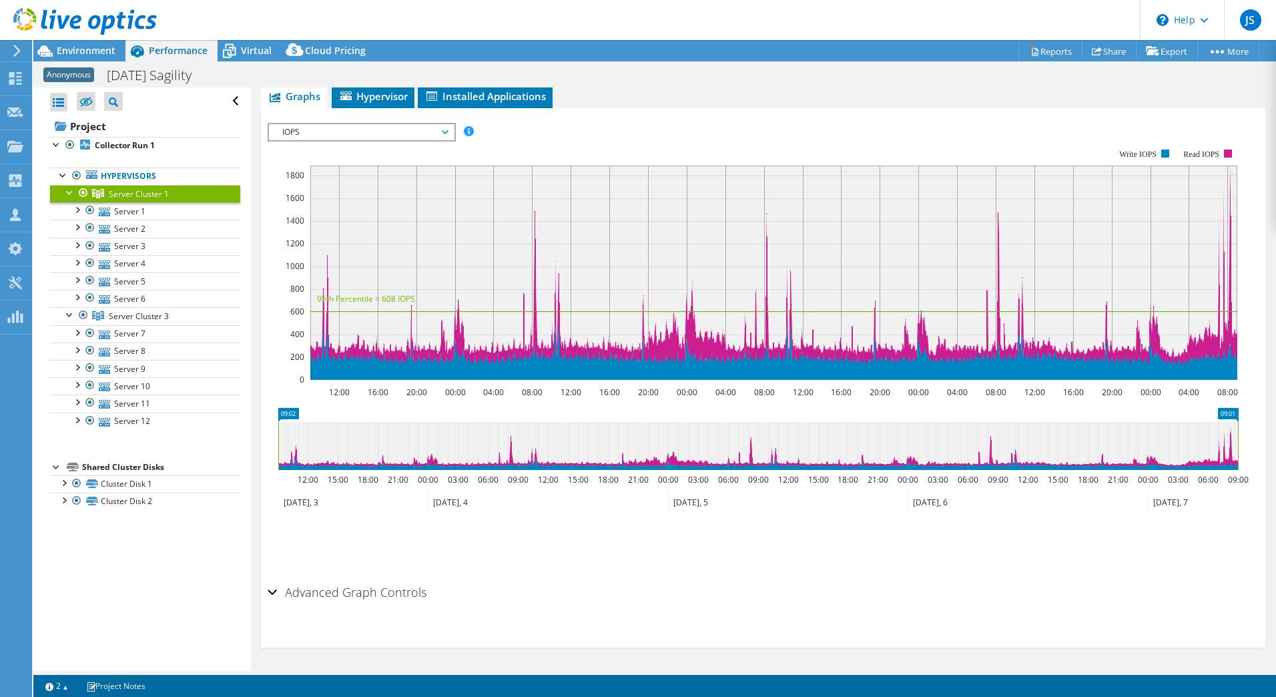
scroll to position [421, 0]
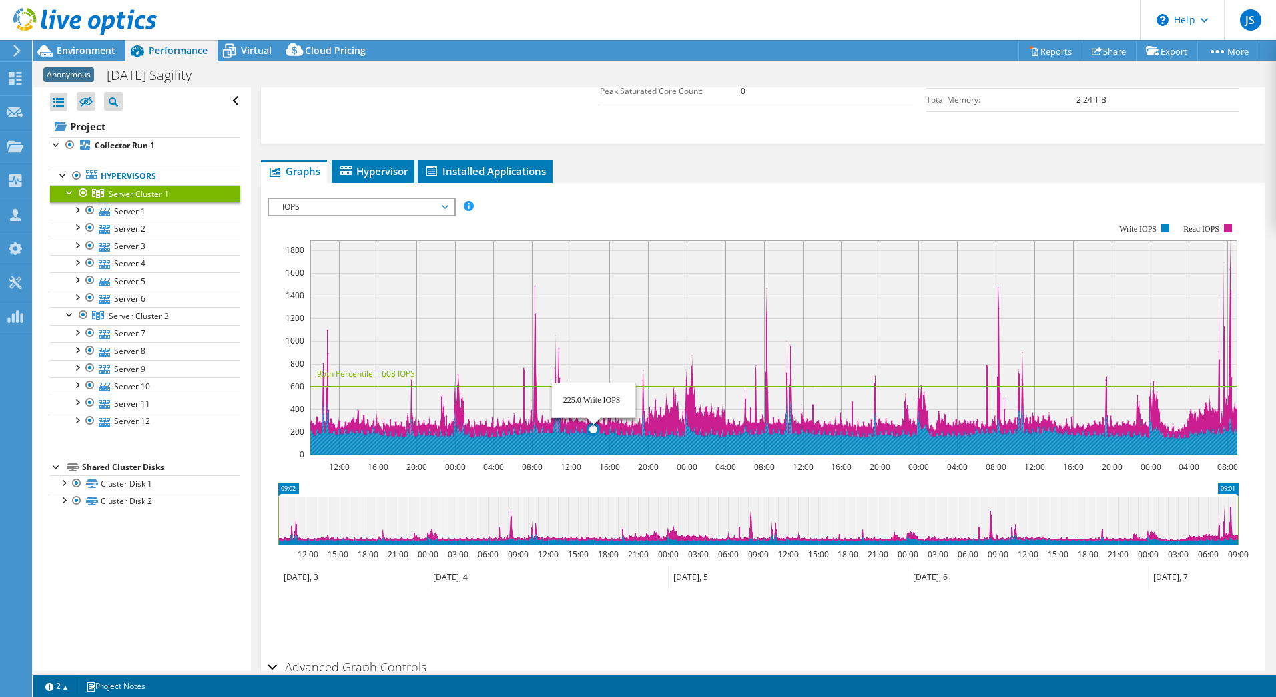
click at [403, 435] on g at bounding box center [774, 347] width 928 height 215
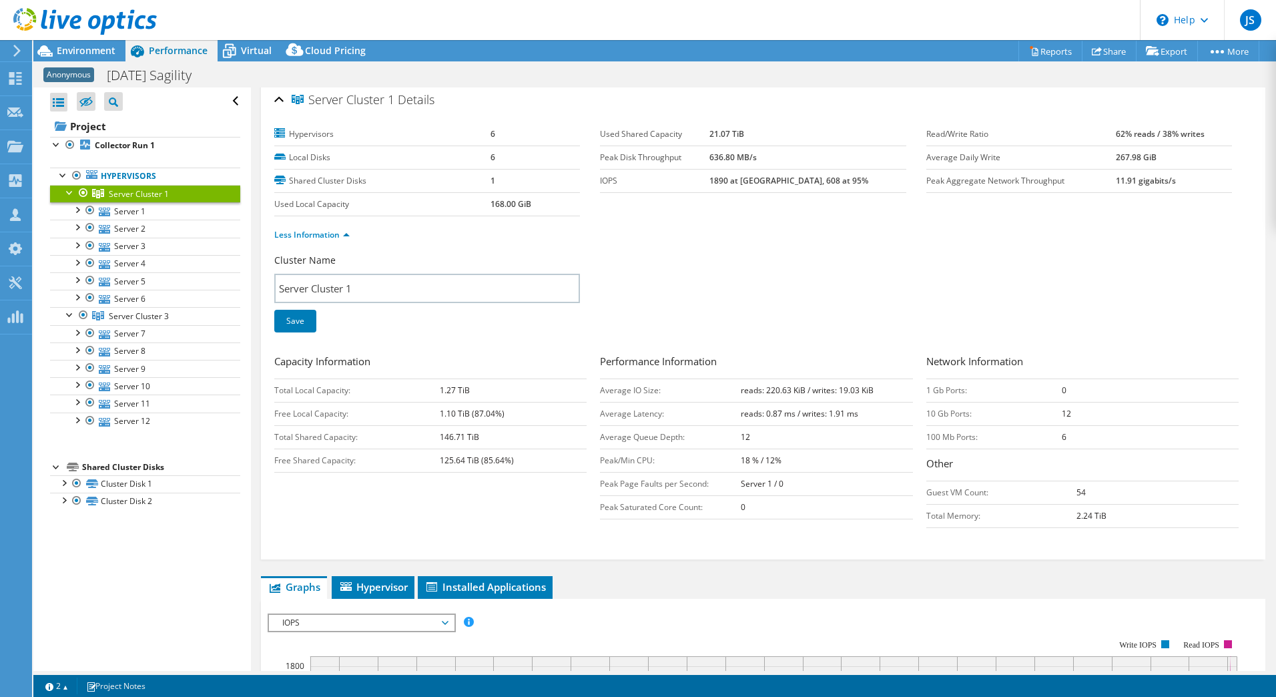
scroll to position [0, 0]
